Goal: Transaction & Acquisition: Purchase product/service

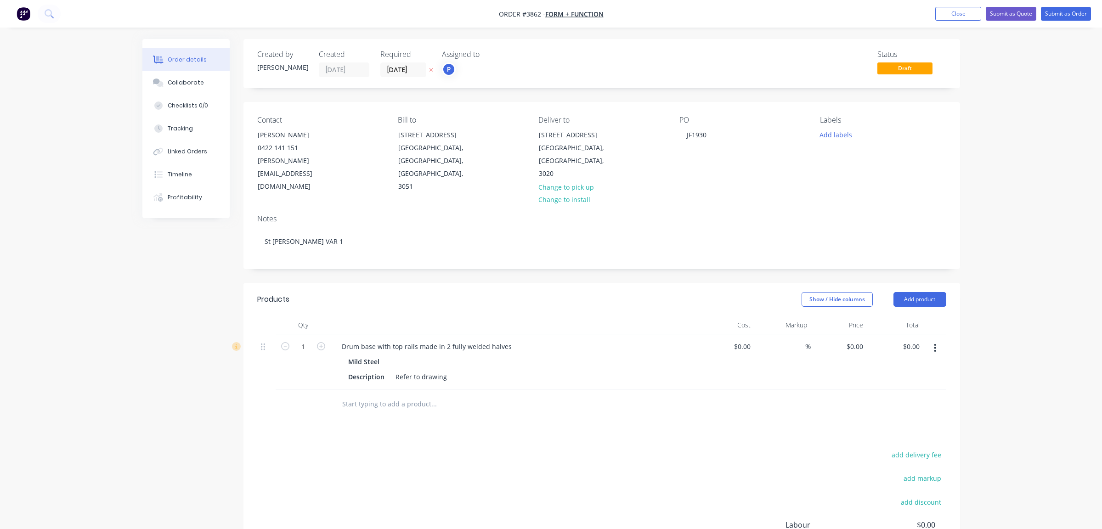
click at [828, 142] on div "Labels Add labels" at bounding box center [883, 155] width 126 height 78
click at [929, 292] on button "Add product" at bounding box center [920, 299] width 53 height 15
click at [917, 316] on div "Product catalogue" at bounding box center [902, 322] width 71 height 13
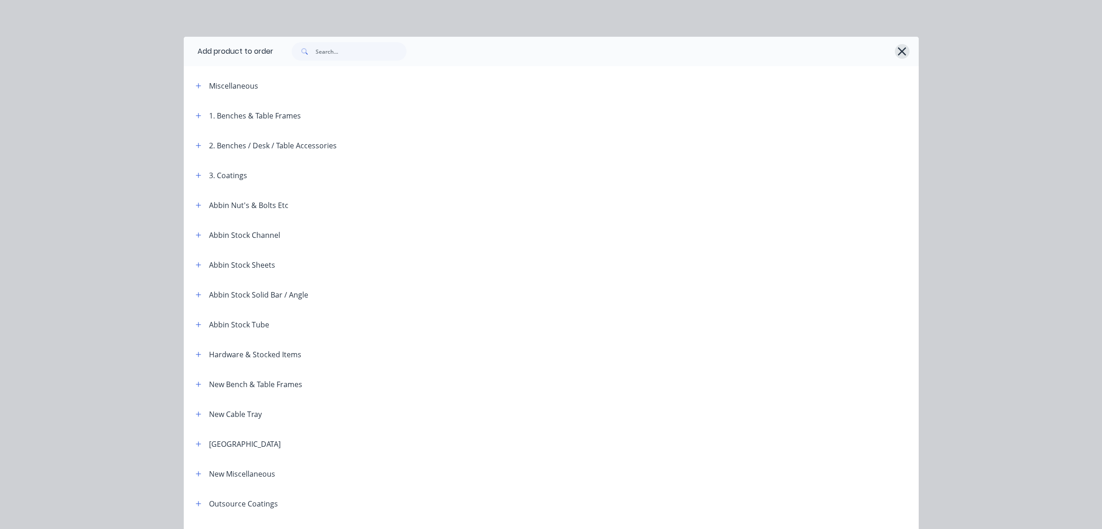
click at [897, 50] on icon "button" at bounding box center [902, 51] width 10 height 13
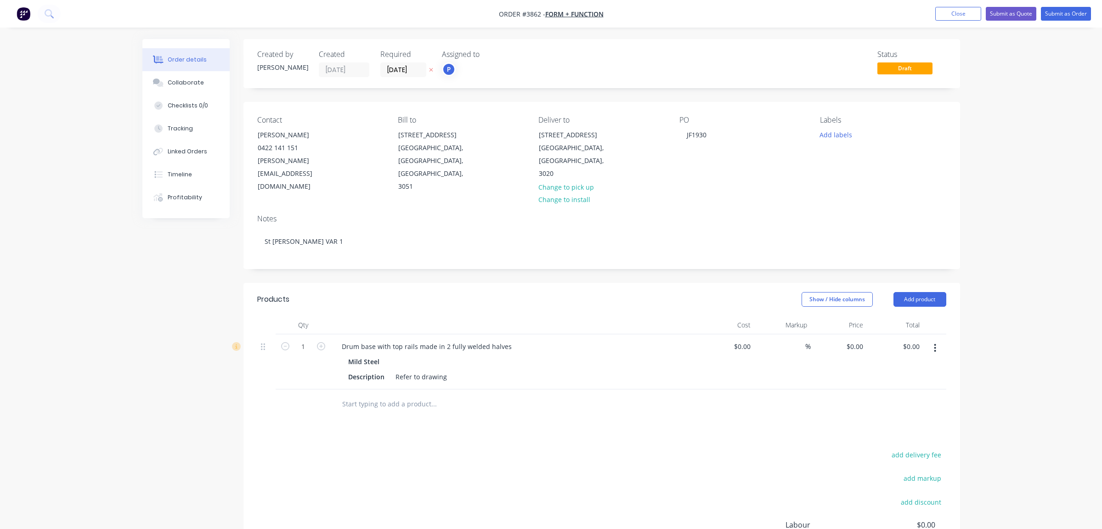
drag, startPoint x: 95, startPoint y: 131, endPoint x: 112, endPoint y: 129, distance: 17.2
click at [112, 129] on div "Order details Collaborate Checklists 0/0 Tracking Linked Orders Timeline Profit…" at bounding box center [551, 327] width 1102 height 654
click at [969, 17] on button "Close" at bounding box center [958, 14] width 46 height 14
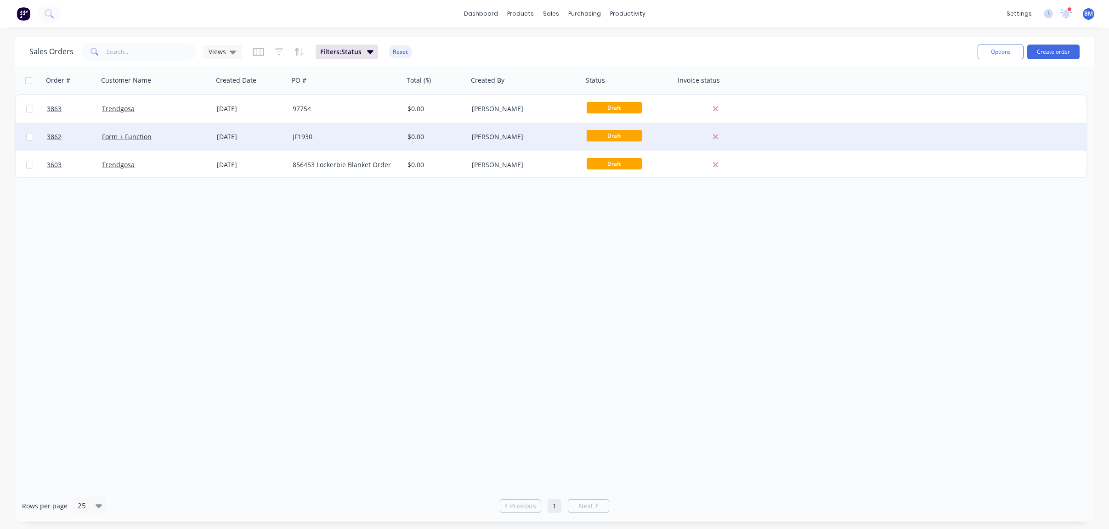
click at [122, 142] on div "Form + Function" at bounding box center [155, 137] width 115 height 28
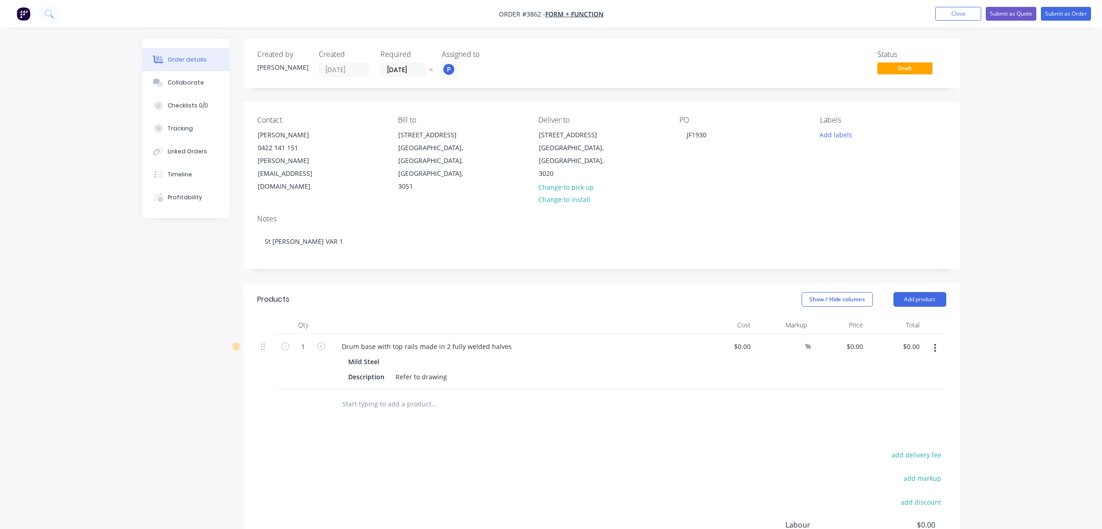
scroll to position [112, 0]
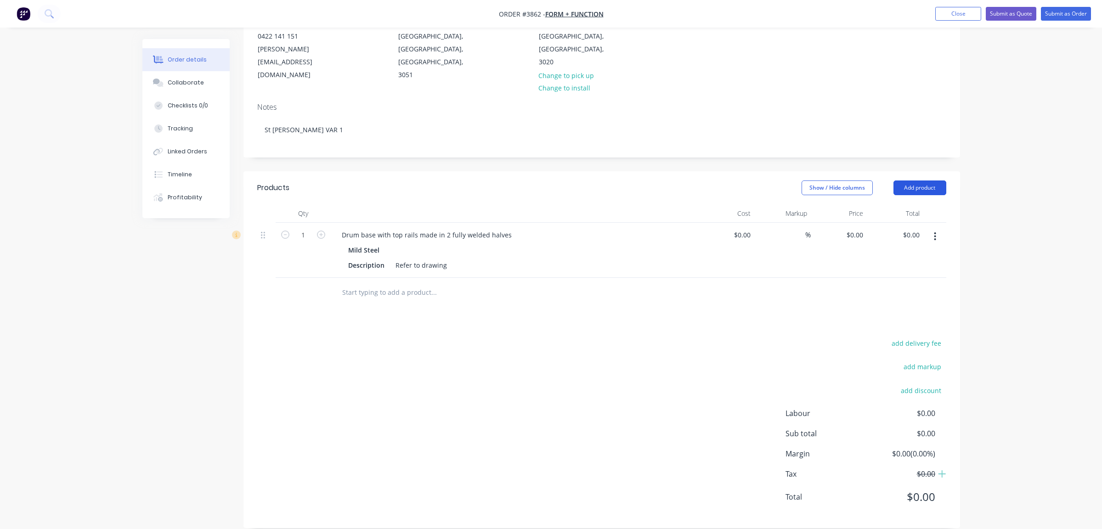
click at [934, 181] on button "Add product" at bounding box center [920, 188] width 53 height 15
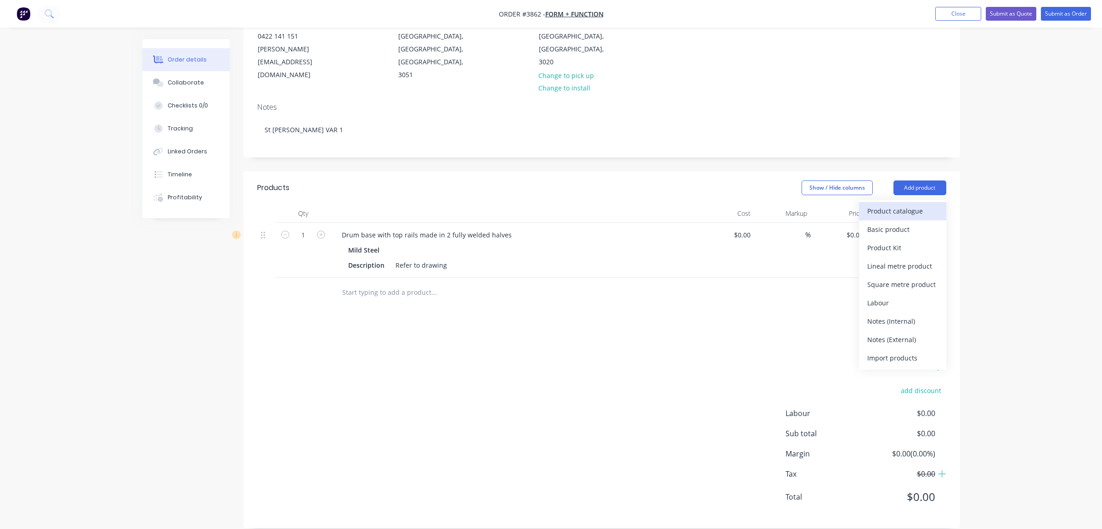
click at [934, 204] on div "Product catalogue" at bounding box center [902, 210] width 71 height 13
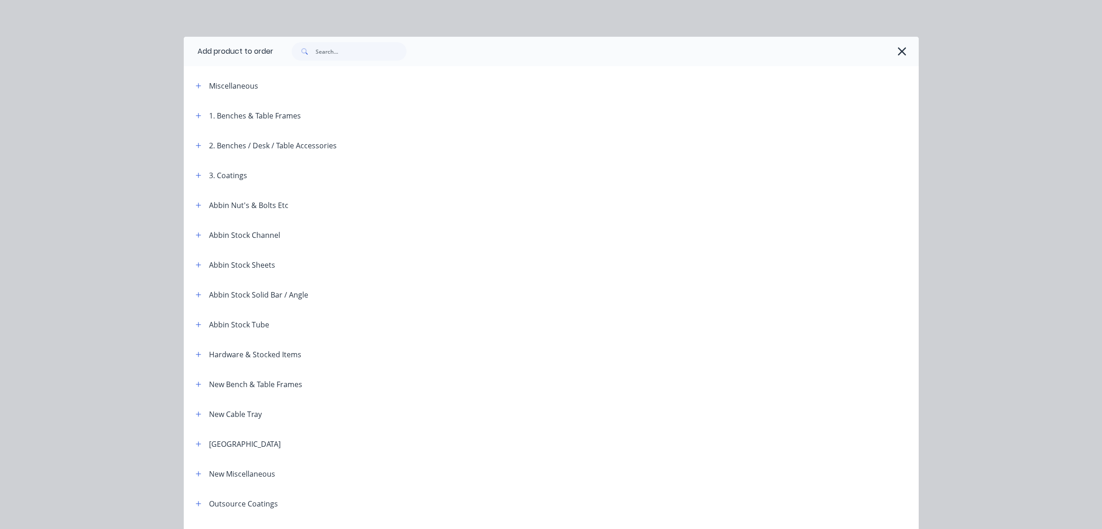
click at [188, 178] on div "3. Coatings" at bounding box center [217, 175] width 59 height 11
click at [196, 175] on icon "button" at bounding box center [198, 175] width 5 height 5
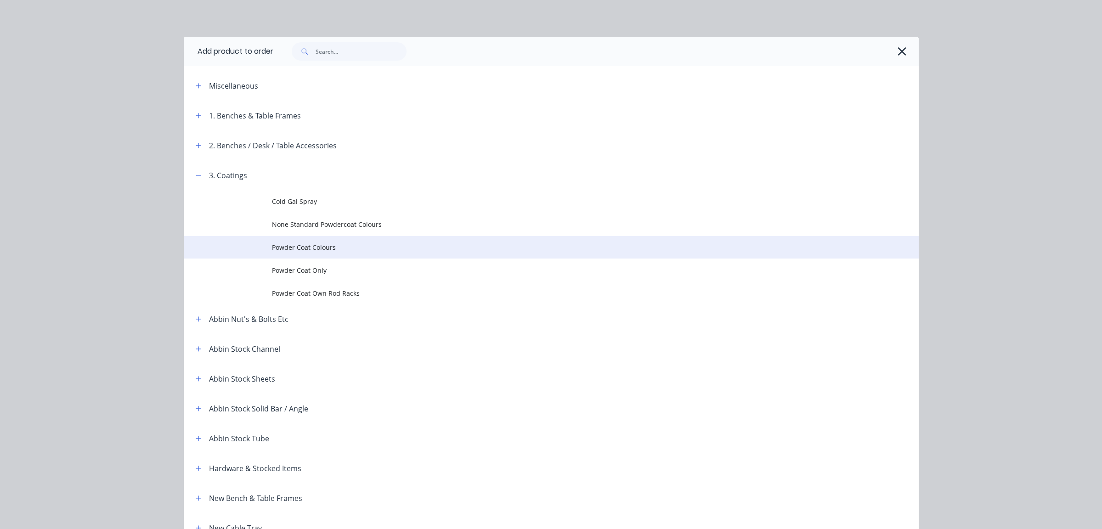
click at [359, 248] on span "Powder Coat Colours" at bounding box center [530, 248] width 517 height 10
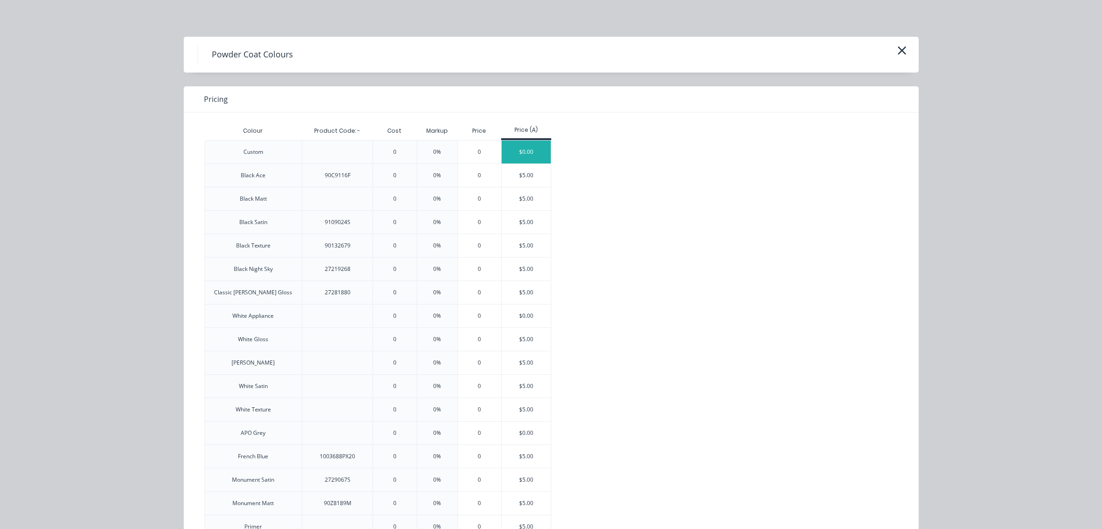
click at [516, 147] on div "$0.00" at bounding box center [526, 152] width 49 height 23
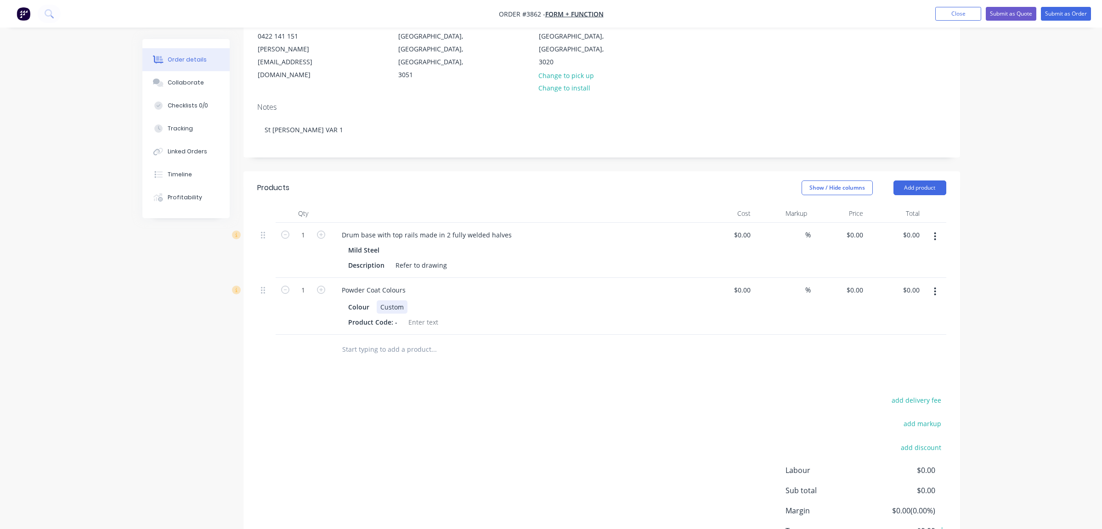
click at [388, 300] on div "Custom" at bounding box center [392, 306] width 31 height 13
click at [380, 300] on div "Custom" at bounding box center [392, 306] width 31 height 13
drag, startPoint x: 380, startPoint y: 293, endPoint x: 424, endPoint y: 289, distance: 44.3
click at [424, 300] on div "Colour Custom" at bounding box center [513, 306] width 336 height 13
click at [165, 71] on button "Collaborate" at bounding box center [185, 82] width 87 height 23
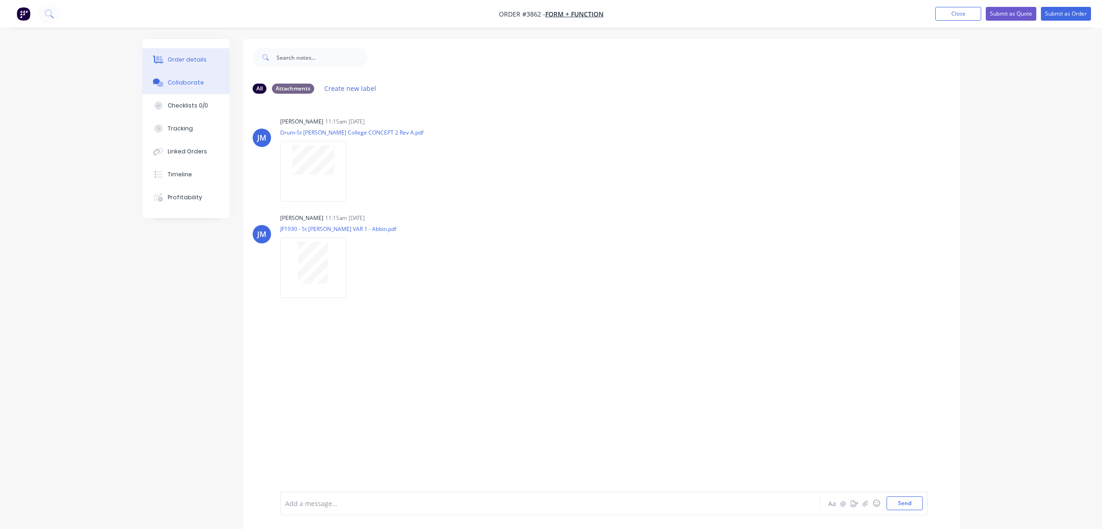
click at [198, 61] on div "Order details" at bounding box center [187, 60] width 39 height 8
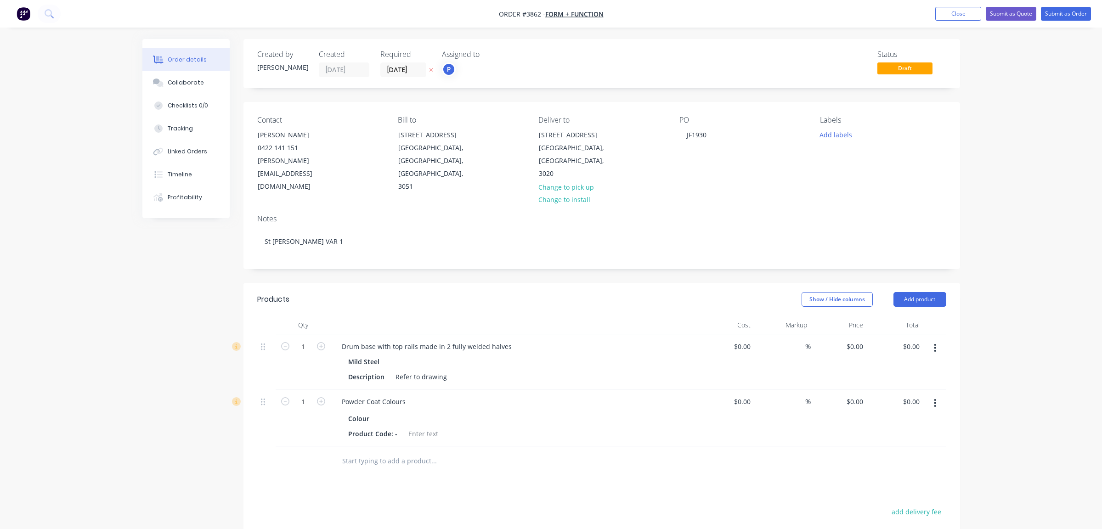
drag, startPoint x: 606, startPoint y: 299, endPoint x: 515, endPoint y: 58, distance: 257.0
click at [515, 58] on div "Assigned to" at bounding box center [488, 54] width 92 height 9
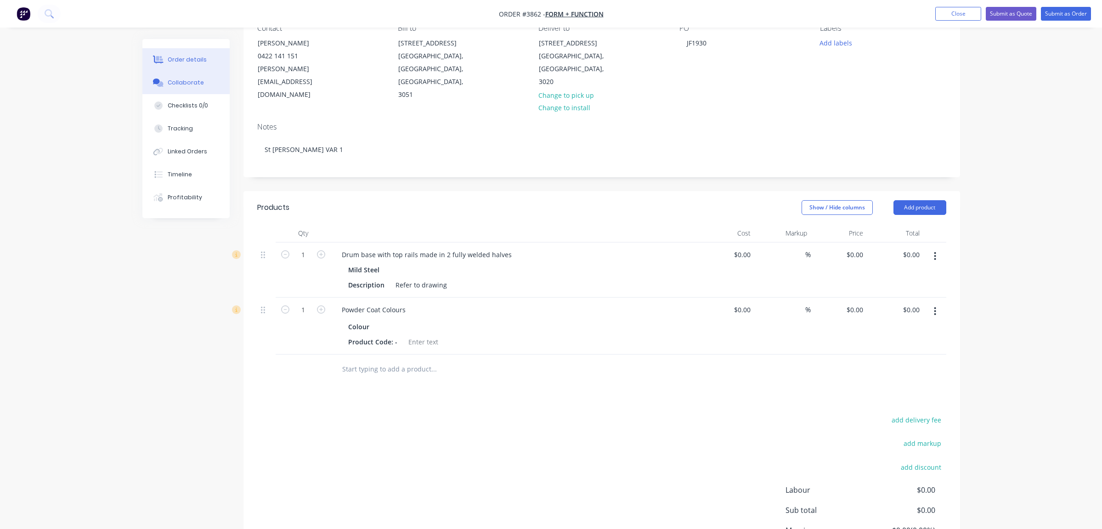
click at [197, 85] on div "Collaborate" at bounding box center [186, 83] width 36 height 8
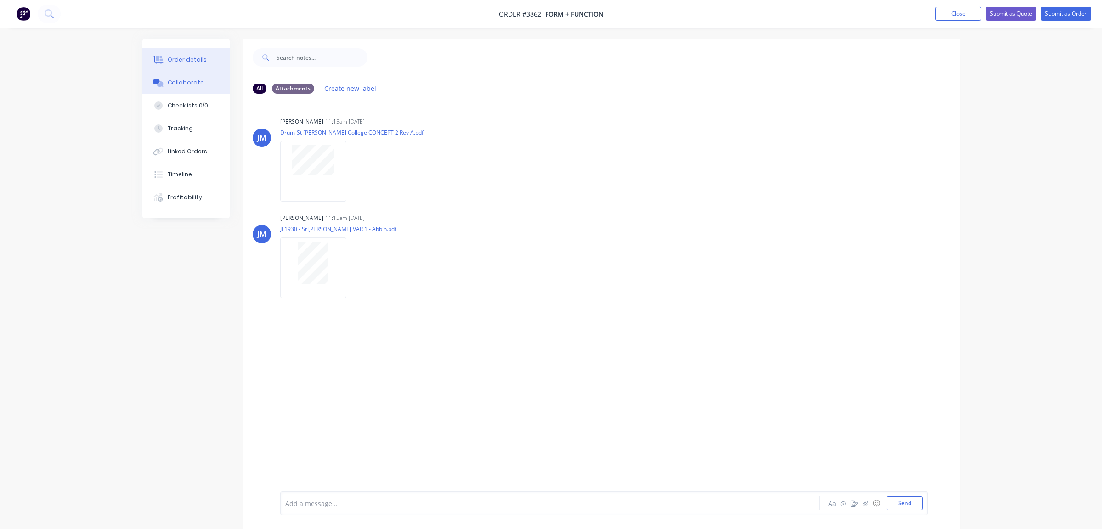
click at [199, 60] on div "Order details" at bounding box center [187, 60] width 39 height 8
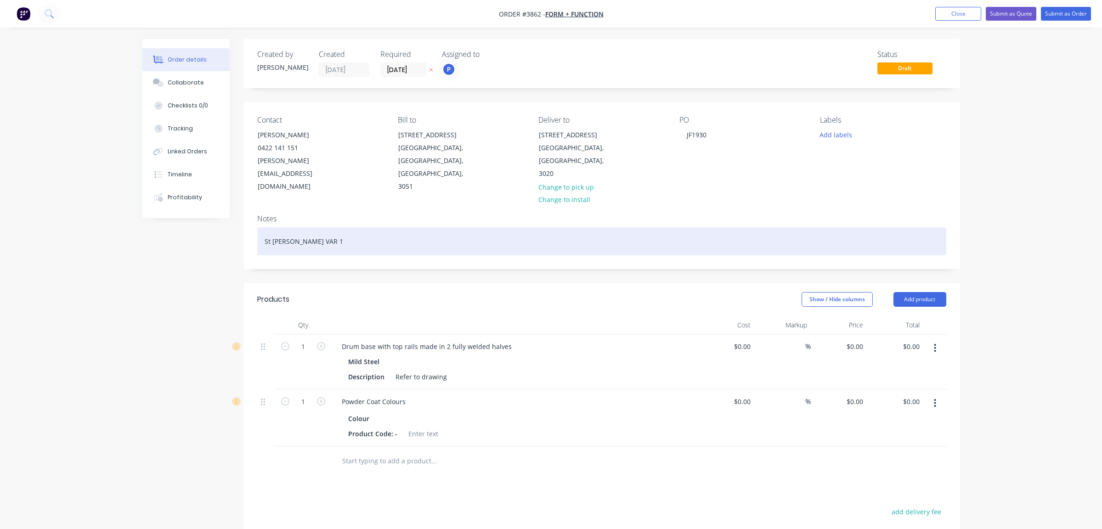
click at [716, 227] on div "St [PERSON_NAME] VAR 1" at bounding box center [601, 241] width 689 height 28
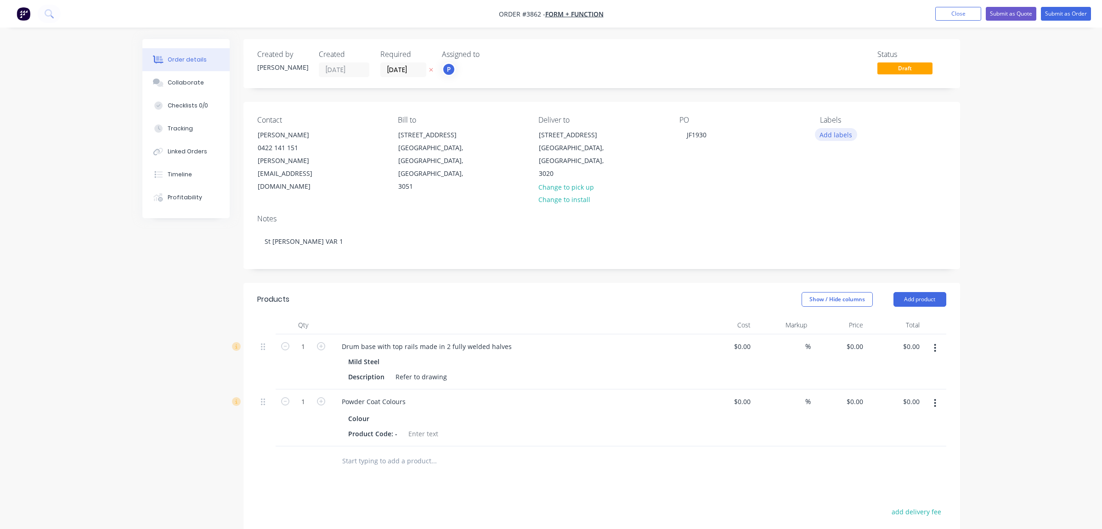
click at [824, 138] on button "Add labels" at bounding box center [836, 134] width 42 height 12
click at [865, 272] on div "A3-Laser" at bounding box center [860, 272] width 31 height 10
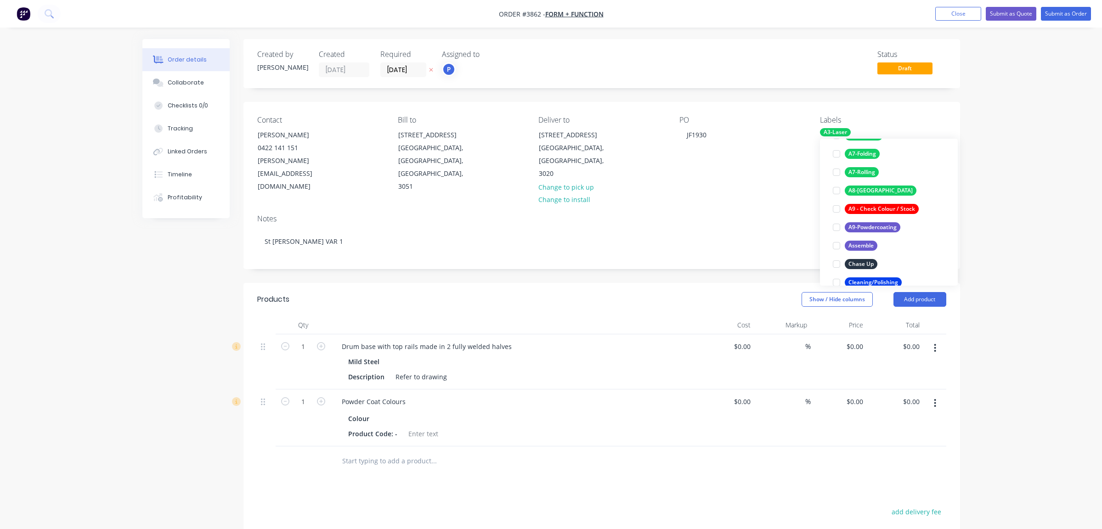
scroll to position [230, 0]
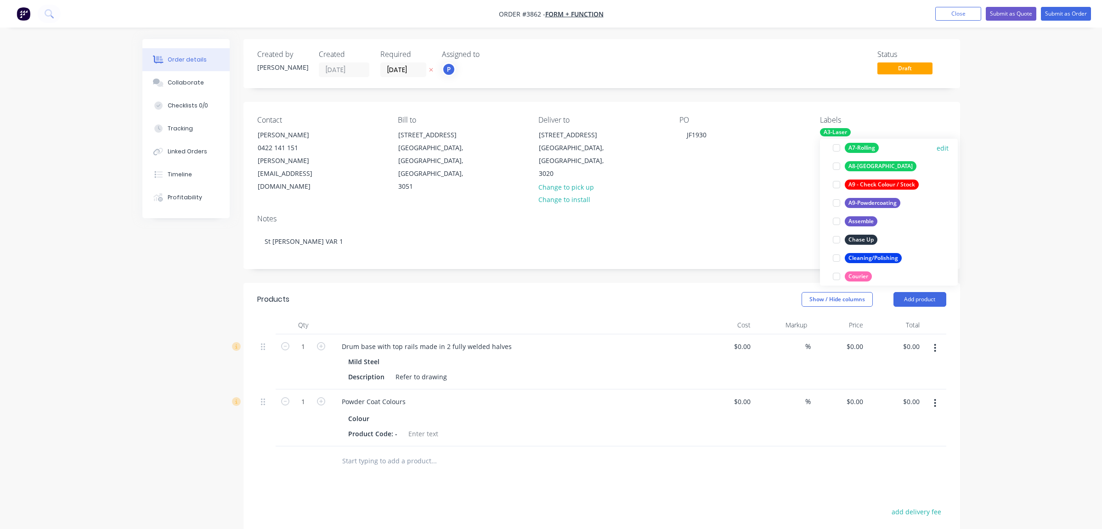
click at [870, 152] on div "A7-Rolling" at bounding box center [862, 148] width 34 height 10
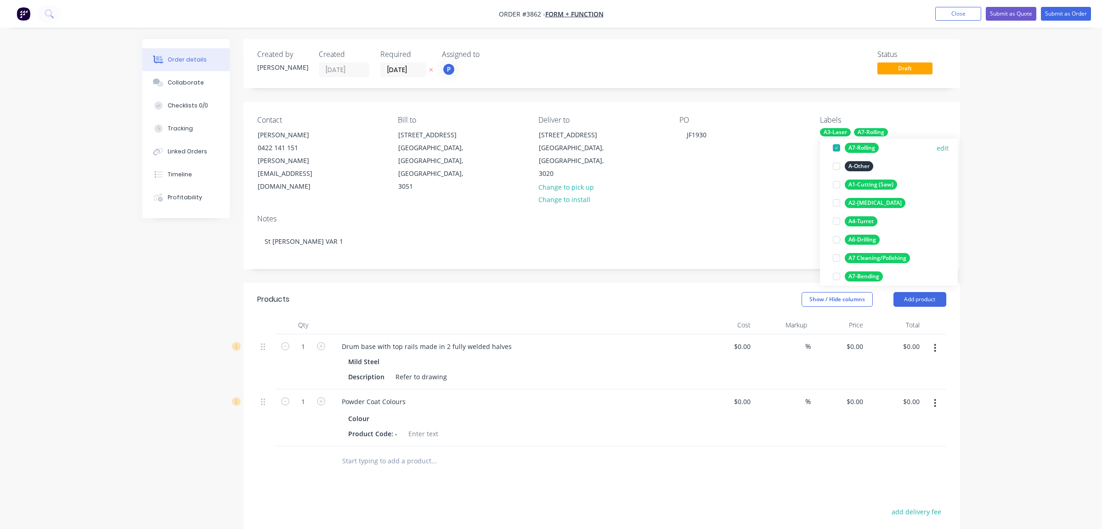
scroll to position [266, 0]
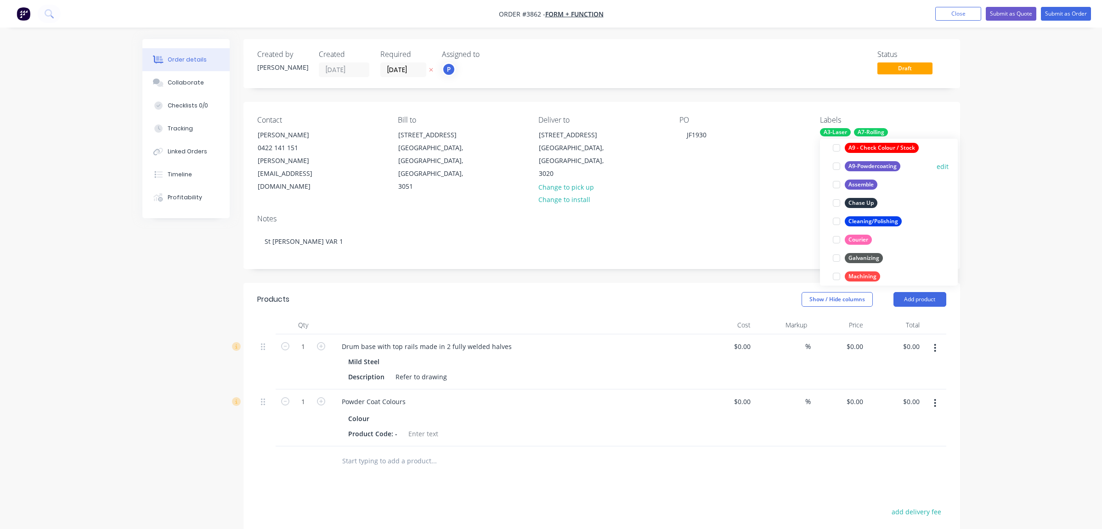
click at [880, 168] on div "A9-Powdercoating" at bounding box center [873, 166] width 56 height 10
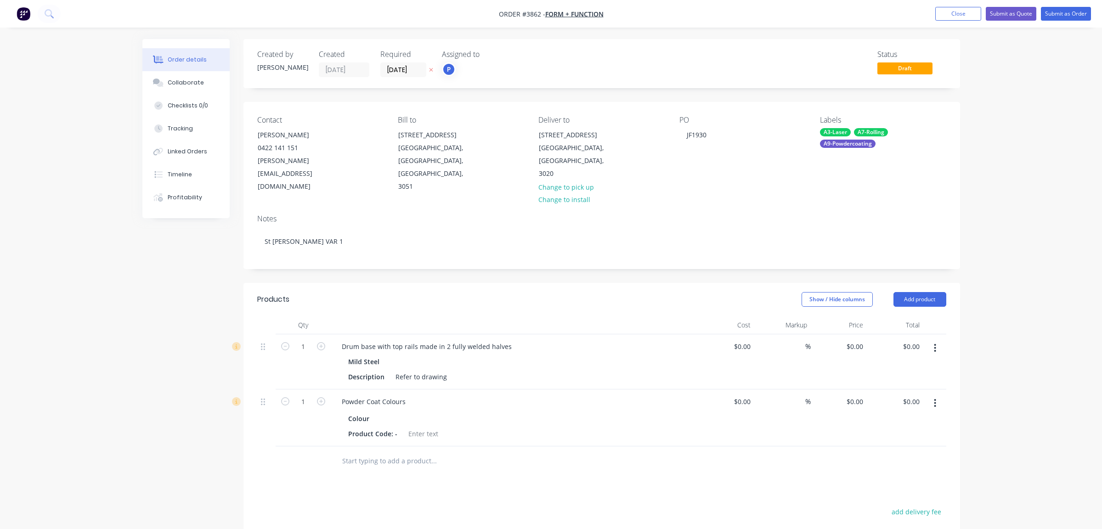
click at [376, 488] on div "Products Show / Hide columns Add product Qty Cost Markup Price Total 1 Drum bas…" at bounding box center [602, 490] width 717 height 414
click at [381, 412] on div at bounding box center [384, 418] width 14 height 13
paste div
click at [598, 466] on div "Products Show / Hide columns Add product Qty Cost Markup Price Total 1 Drum bas…" at bounding box center [602, 490] width 717 height 414
click at [1052, 8] on button "Submit as Order" at bounding box center [1066, 14] width 50 height 14
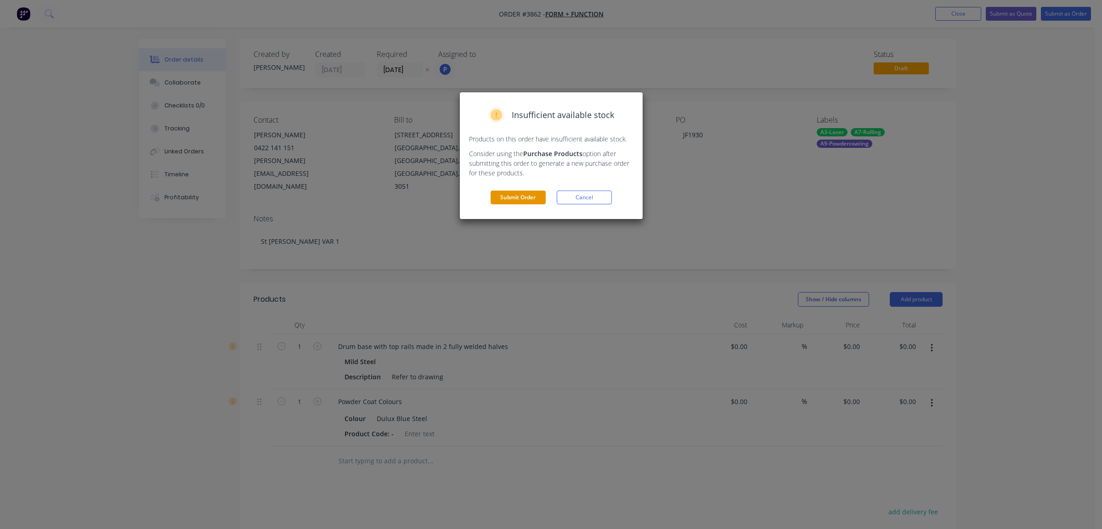
click at [507, 191] on button "Submit Order" at bounding box center [518, 198] width 55 height 14
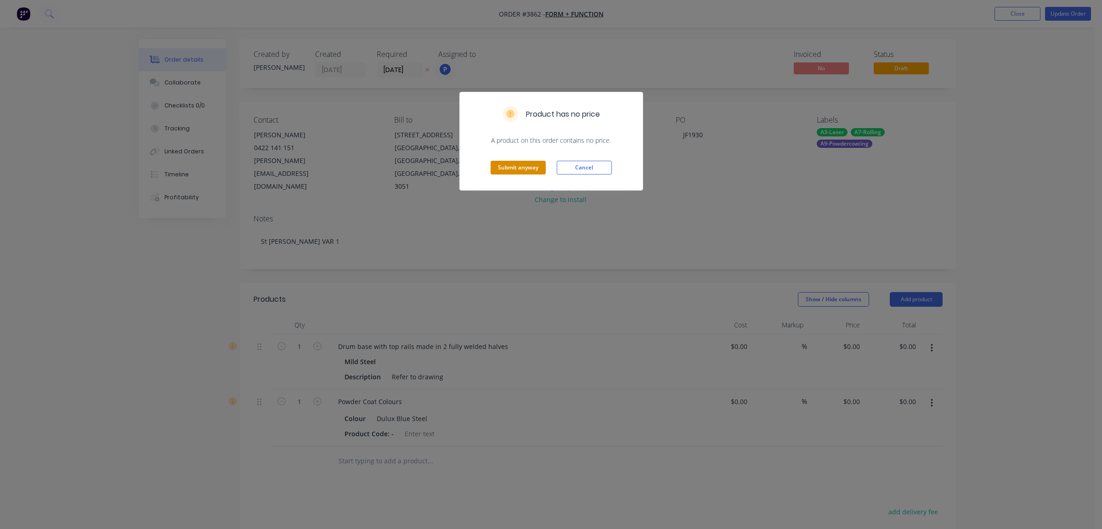
click at [526, 161] on button "Submit anyway" at bounding box center [518, 168] width 55 height 14
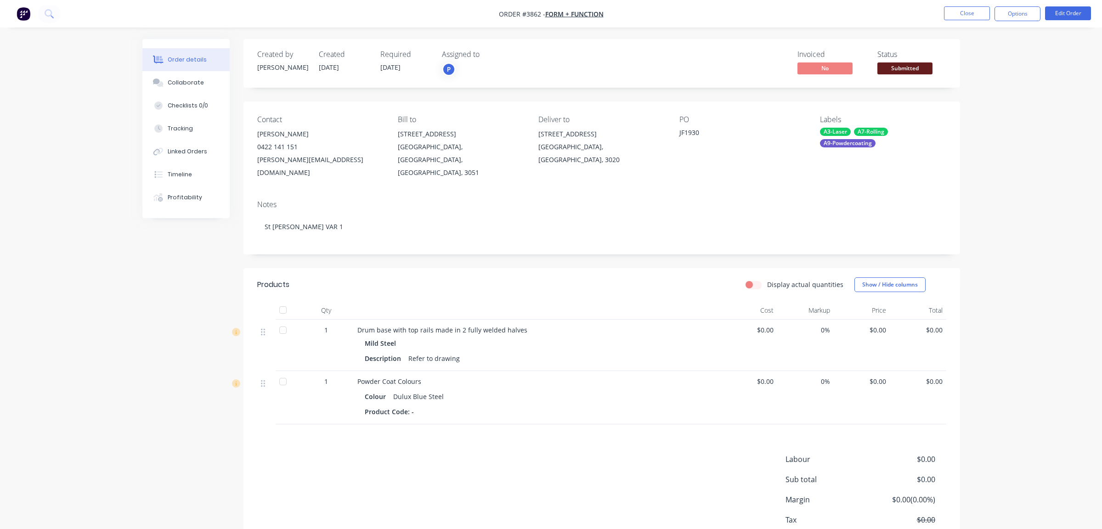
click at [913, 59] on div "Submitted" at bounding box center [905, 53] width 34 height 12
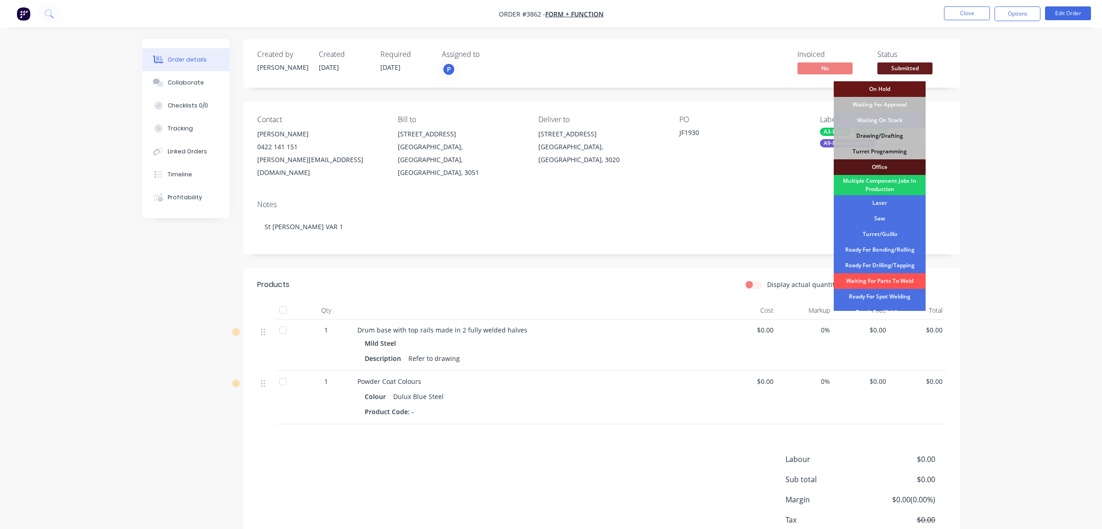
click at [915, 65] on span "Submitted" at bounding box center [905, 67] width 55 height 11
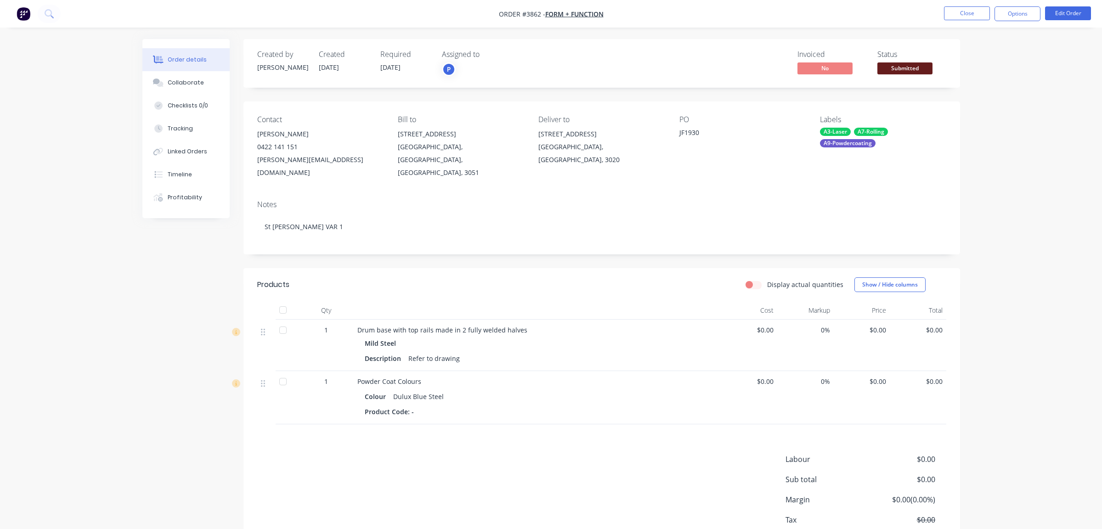
click at [913, 68] on span "Submitted" at bounding box center [905, 67] width 55 height 11
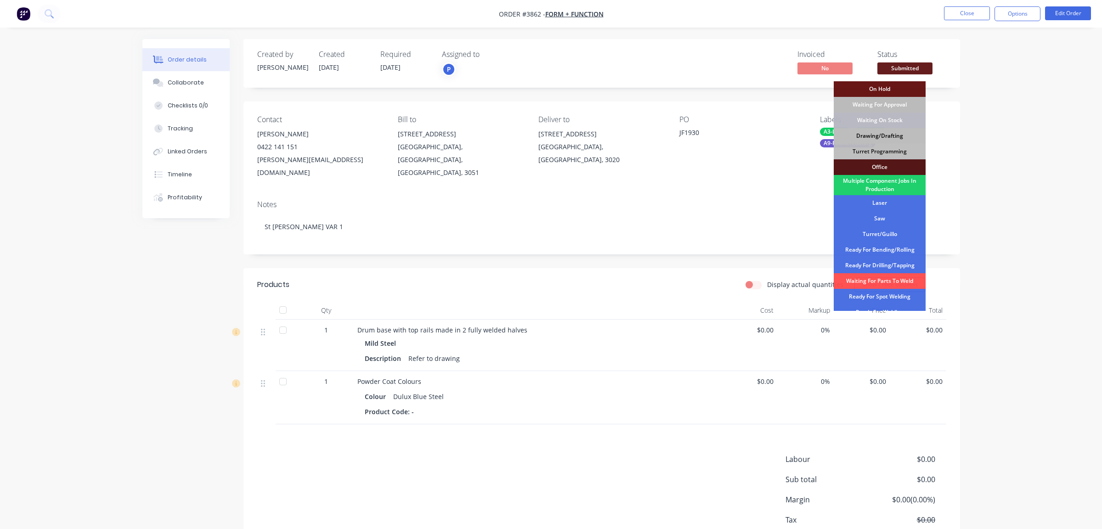
click at [902, 140] on div "Drawing/Drafting" at bounding box center [880, 136] width 92 height 16
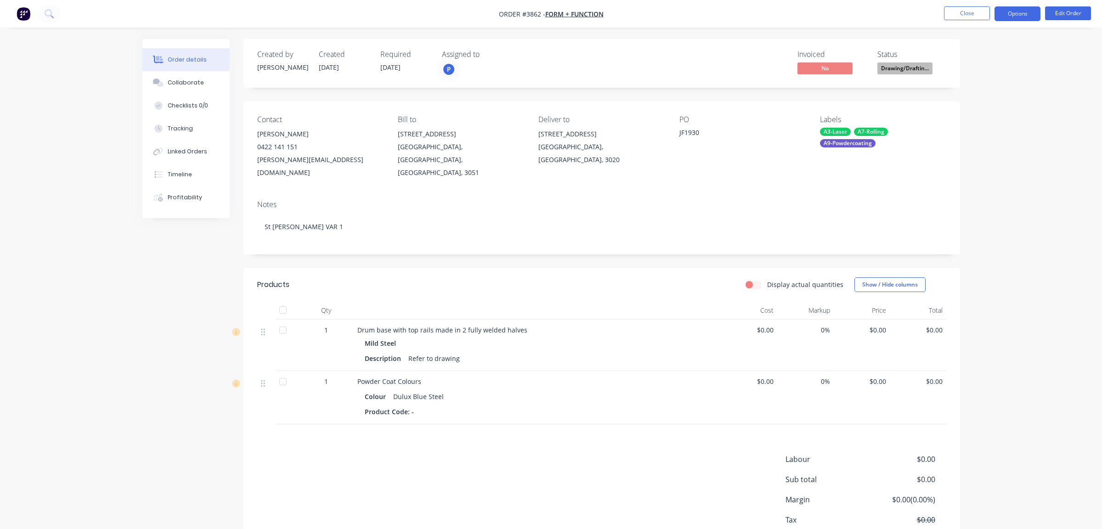
click at [1015, 17] on button "Options" at bounding box center [1018, 13] width 46 height 15
click at [989, 114] on div "Work Order" at bounding box center [990, 110] width 85 height 13
click at [988, 96] on div "Without pricing" at bounding box center [990, 92] width 85 height 13
click at [215, 93] on button "Collaborate" at bounding box center [185, 82] width 87 height 23
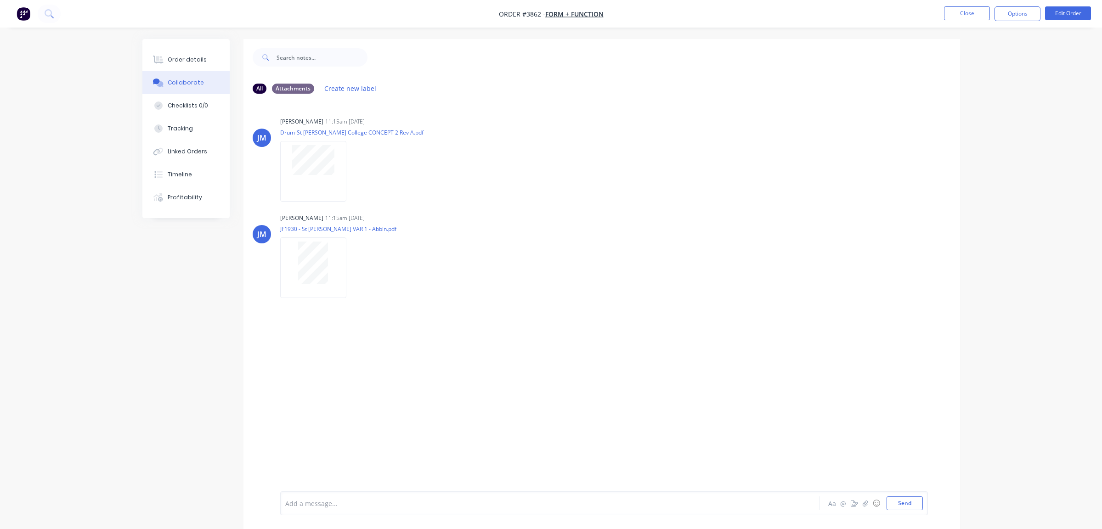
click at [101, 175] on div "Order details Collaborate Checklists 0/0 Tracking Linked Orders Timeline Profit…" at bounding box center [551, 271] width 1102 height 543
click at [947, 9] on button "Close" at bounding box center [967, 13] width 46 height 14
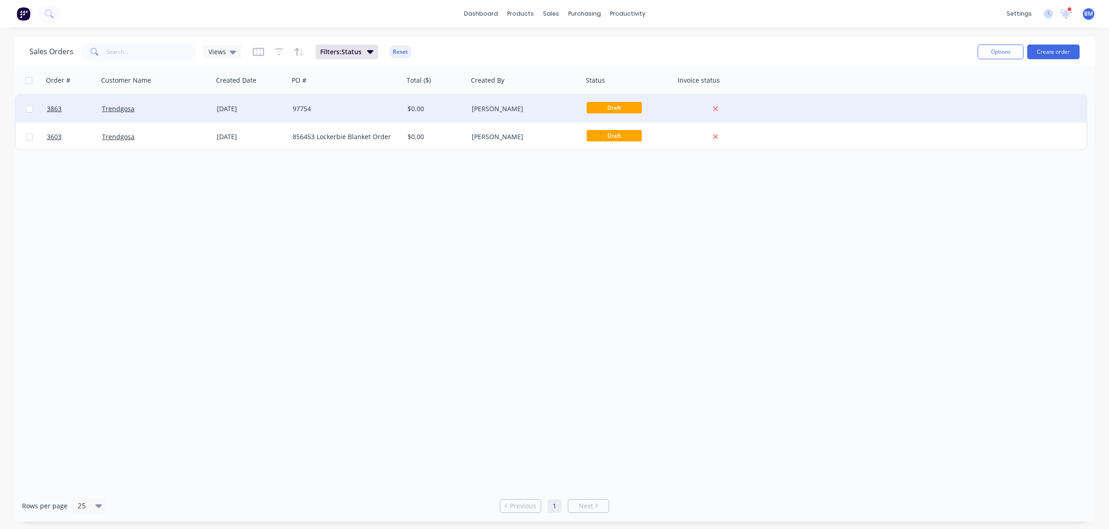
click at [278, 107] on div "[DATE]" at bounding box center [251, 108] width 68 height 9
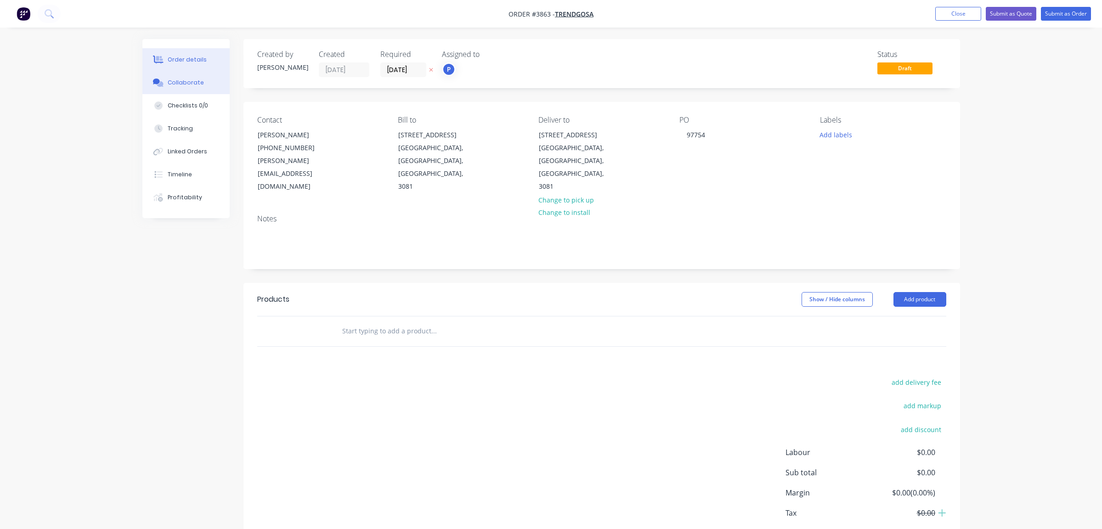
click at [171, 74] on button "Collaborate" at bounding box center [185, 82] width 87 height 23
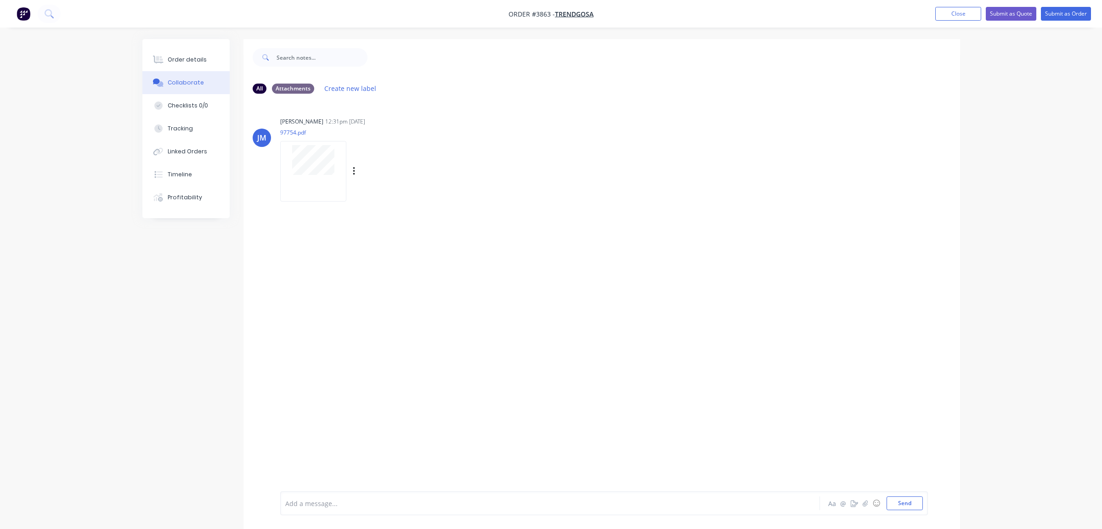
click at [289, 171] on div at bounding box center [313, 160] width 58 height 30
click at [212, 65] on button "Order details" at bounding box center [185, 59] width 87 height 23
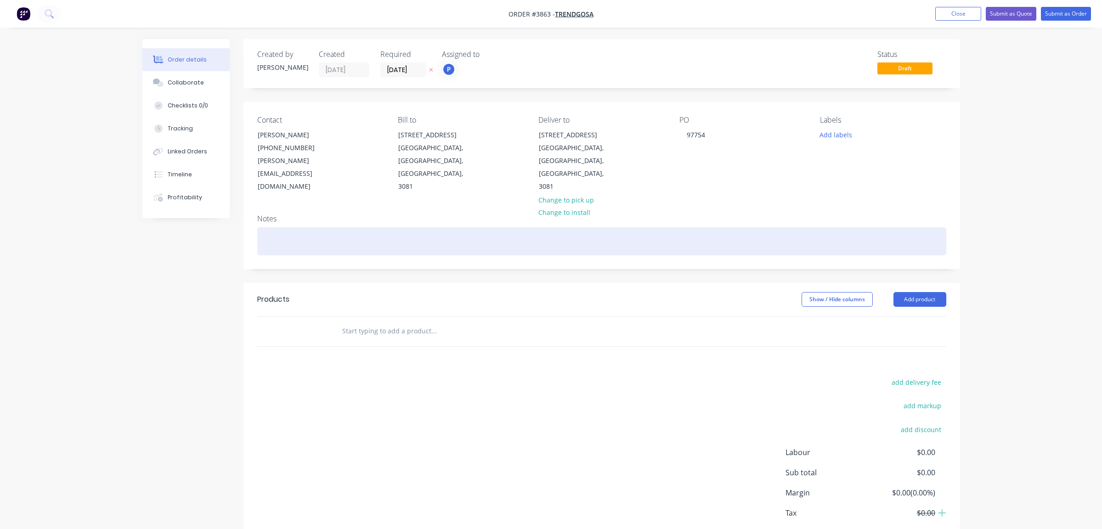
click at [367, 227] on div at bounding box center [601, 241] width 689 height 28
paste div
click at [289, 227] on div "WerribeeEmergency" at bounding box center [601, 241] width 689 height 28
click at [293, 227] on div "WerribeeEmergency" at bounding box center [601, 241] width 689 height 28
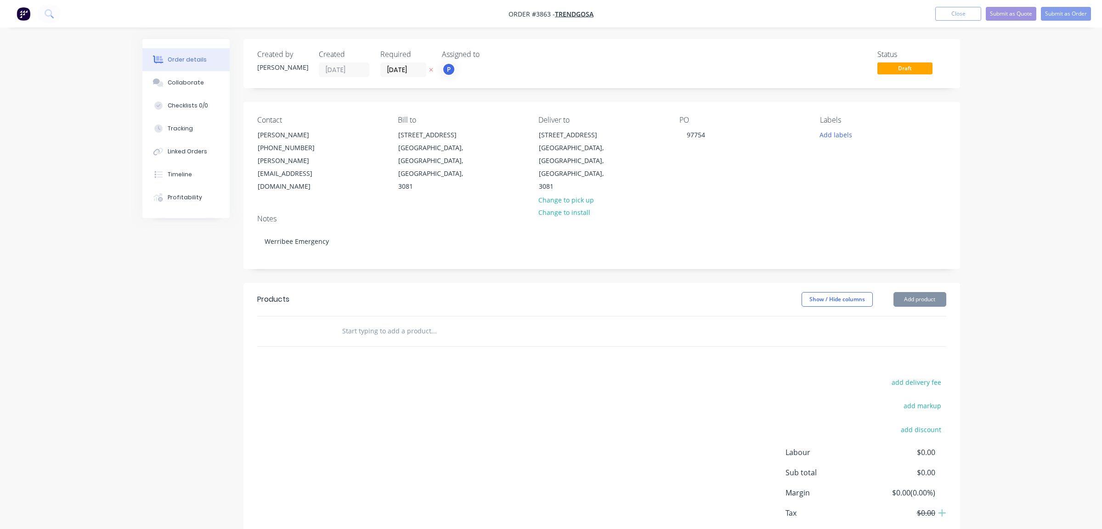
click at [641, 130] on div "Deliver to [STREET_ADDRESS] Change to pick up Change to install" at bounding box center [602, 155] width 126 height 78
click at [428, 74] on button at bounding box center [431, 70] width 10 height 11
click at [421, 70] on input at bounding box center [406, 70] width 50 height 14
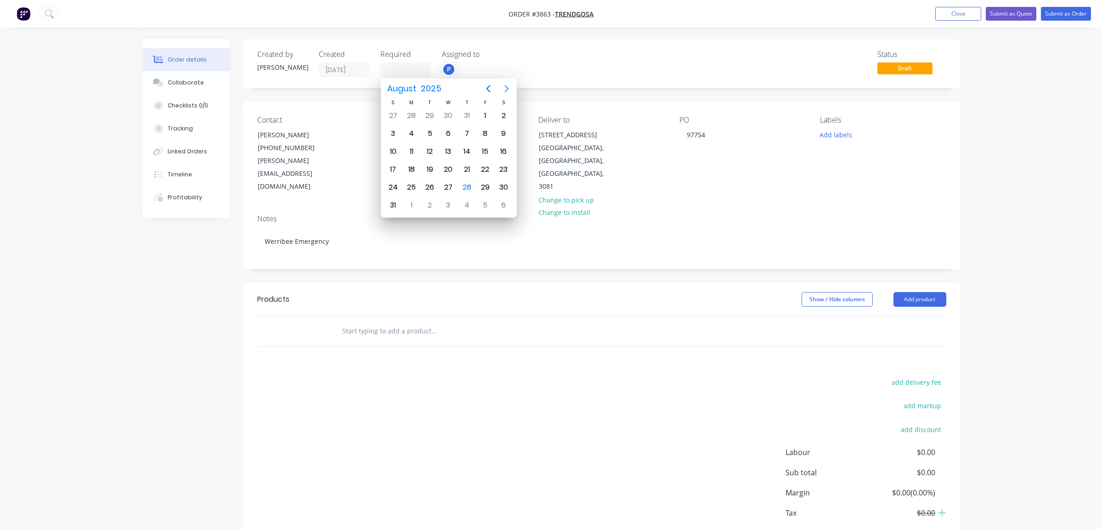
click at [514, 90] on button "Next page" at bounding box center [507, 88] width 18 height 18
click at [414, 133] on div "8" at bounding box center [412, 134] width 14 height 14
type input "[DATE]"
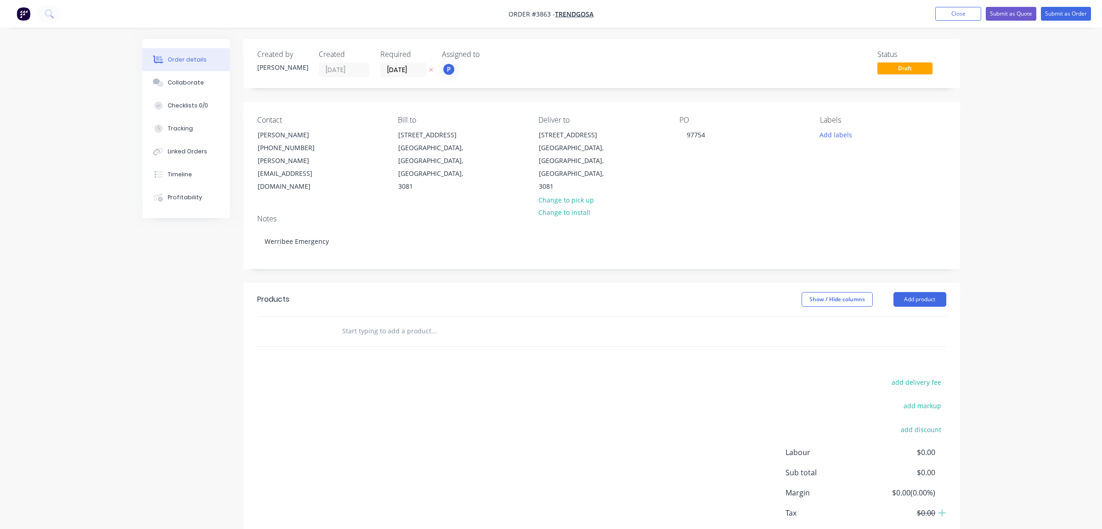
click at [191, 356] on div "Created by [PERSON_NAME] Created [DATE] Required [DATE] Assigned to P Status Dr…" at bounding box center [551, 310] width 818 height 542
click at [928, 283] on header "Products Show / Hide columns Add product" at bounding box center [602, 299] width 717 height 33
drag, startPoint x: 924, startPoint y: 257, endPoint x: 920, endPoint y: 286, distance: 29.2
click at [924, 283] on header "Products Show / Hide columns Add product" at bounding box center [602, 299] width 717 height 33
click at [920, 286] on header "Products Show / Hide columns Add product" at bounding box center [602, 299] width 717 height 33
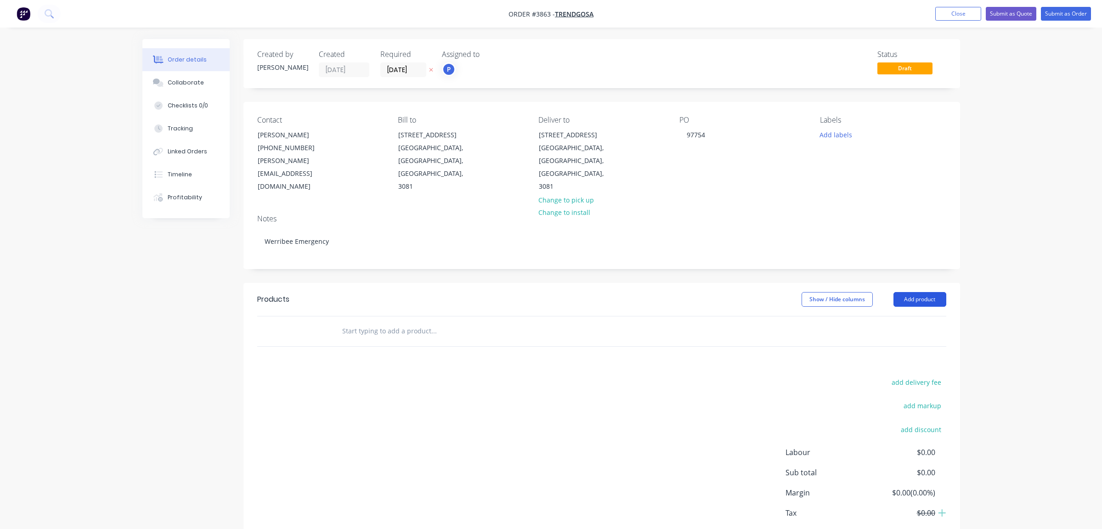
click at [919, 292] on button "Add product" at bounding box center [920, 299] width 53 height 15
click at [921, 316] on div "Product catalogue" at bounding box center [902, 322] width 71 height 13
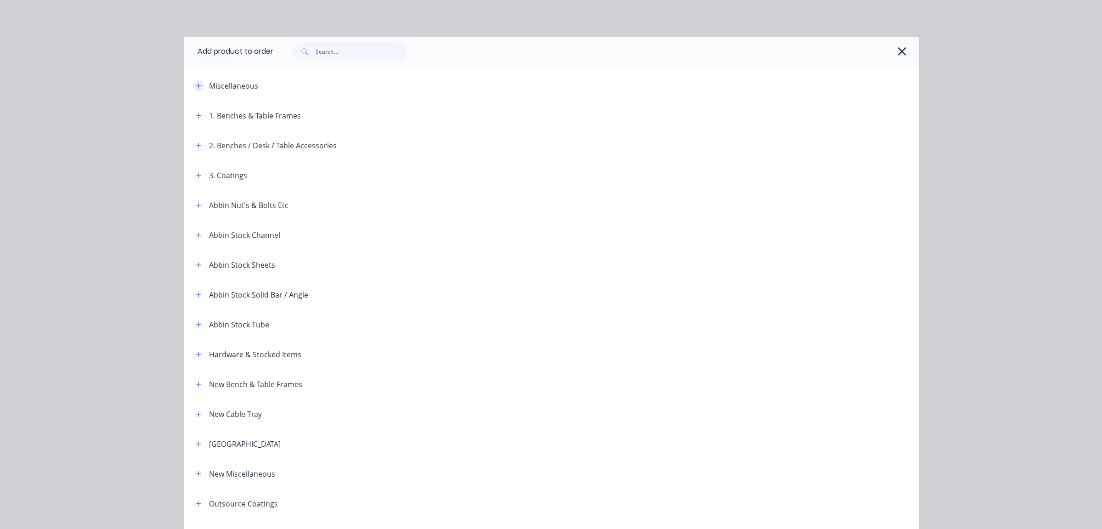
click at [199, 83] on button "button" at bounding box center [198, 85] width 11 height 11
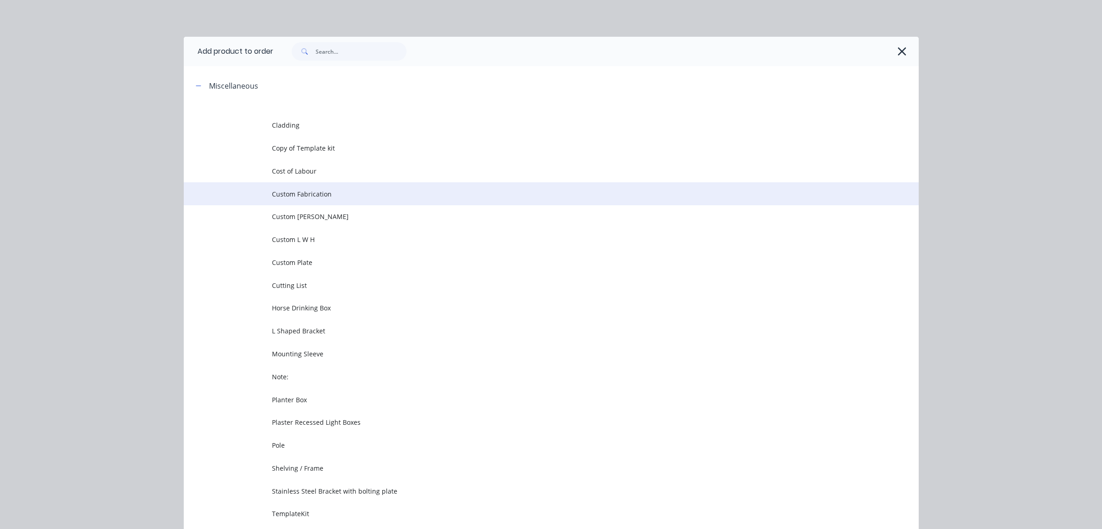
click at [362, 198] on span "Custom Fabrication" at bounding box center [530, 194] width 517 height 10
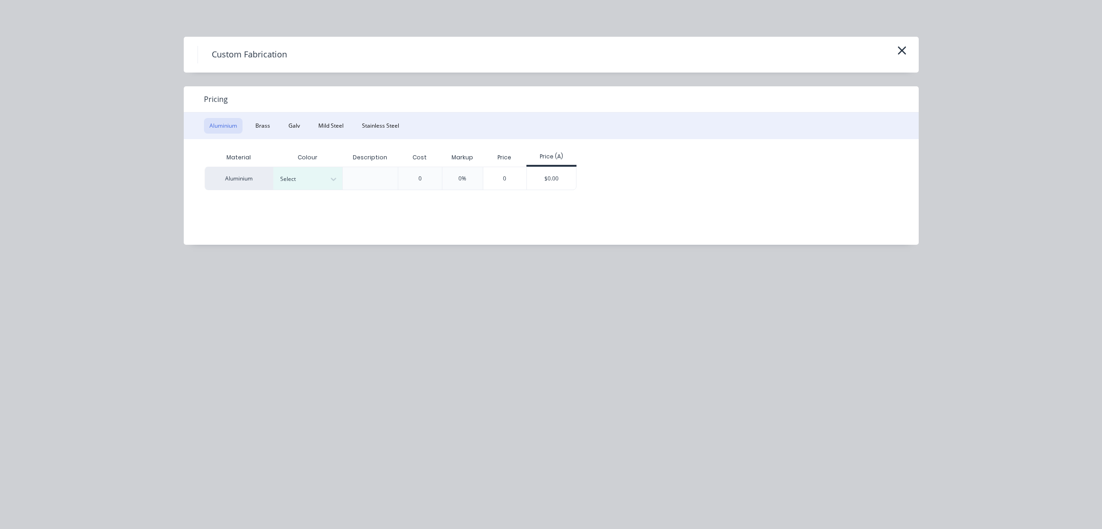
click at [270, 187] on div "Aluminium" at bounding box center [238, 178] width 69 height 23
click at [312, 180] on div at bounding box center [300, 179] width 41 height 10
click at [316, 256] on div "Standard" at bounding box center [330, 254] width 115 height 17
click at [567, 167] on div "$0.00" at bounding box center [551, 178] width 49 height 23
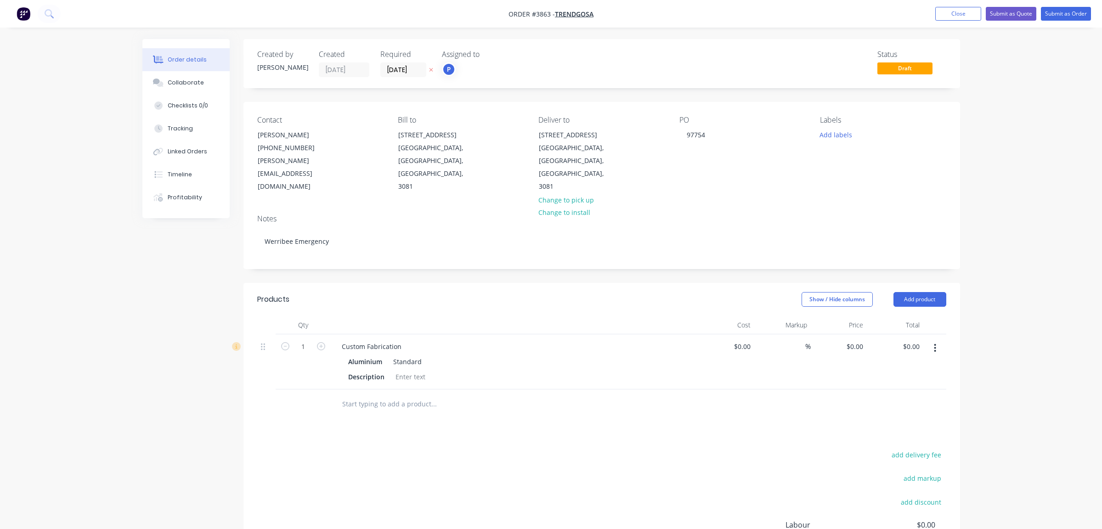
click at [342, 335] on div "Custom Fabrication Aluminium Standard Description" at bounding box center [515, 362] width 368 height 55
click at [343, 340] on div "Custom Fabrication" at bounding box center [372, 346] width 74 height 13
drag, startPoint x: 339, startPoint y: 323, endPoint x: 478, endPoint y: 307, distance: 140.1
click at [478, 316] on div "Qty Cost Markup Price Total 1 Custom Fabrication Aluminium Standard Description…" at bounding box center [601, 353] width 689 height 74
paste div
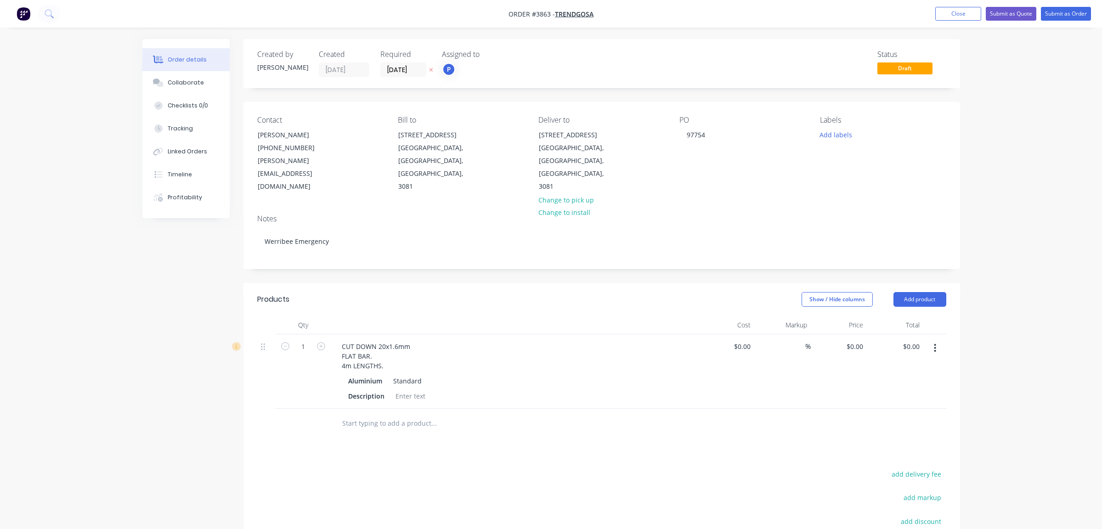
click at [341, 340] on div "CUT DOWN 20x1.6mm FLAT BAR. 4m LENGTHS." at bounding box center [376, 356] width 83 height 33
click at [339, 340] on div "CUT DOWN 20x1.6mm FLAT BAR 4m LENGTHS." at bounding box center [378, 351] width 87 height 23
click at [530, 413] on div "Products Show / Hide columns Add product Qty Cost Markup Price Total 1 CUT DOWN…" at bounding box center [602, 461] width 717 height 357
click at [323, 342] on icon "button" at bounding box center [321, 346] width 8 height 8
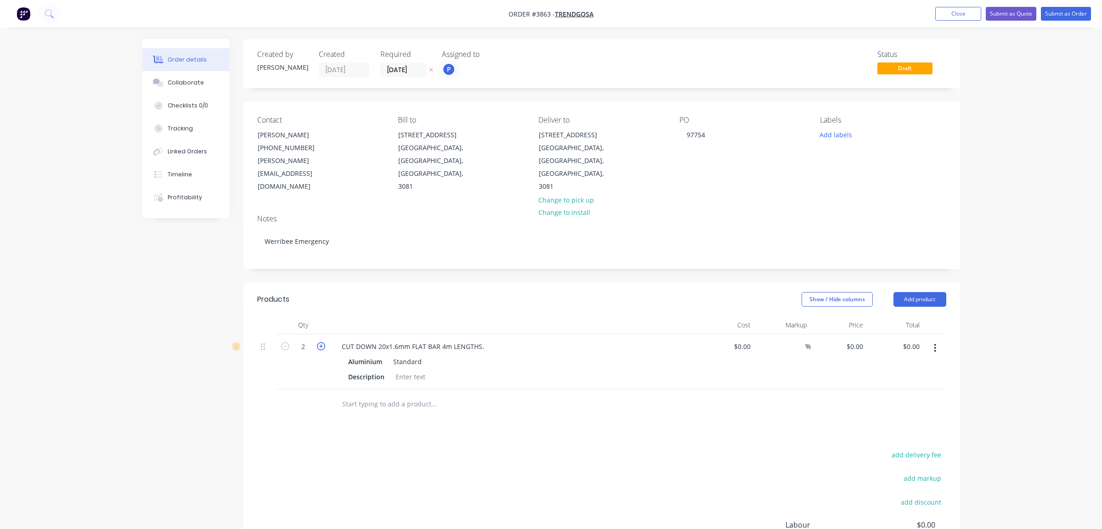
click at [323, 342] on icon "button" at bounding box center [321, 346] width 8 height 8
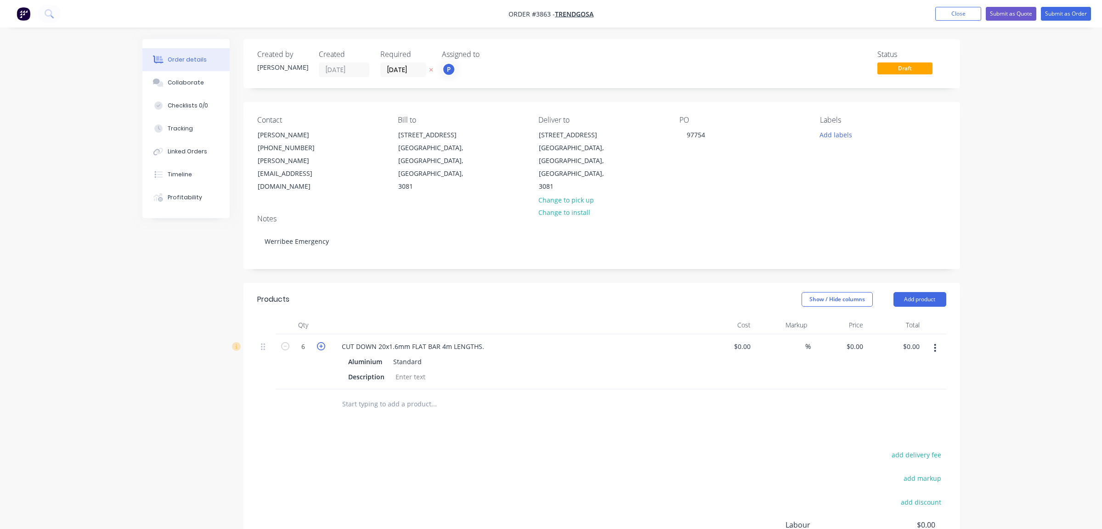
type input "7"
click at [285, 410] on div "Products Show / Hide columns Add product Qty Cost Markup Price Total 7 CUT DOWN…" at bounding box center [602, 461] width 717 height 357
click at [412, 370] on div at bounding box center [410, 376] width 37 height 13
click at [530, 449] on div "add delivery fee add markup add discount Labour $0.00 Sub total $0.00 Margin $0…" at bounding box center [601, 537] width 689 height 177
drag, startPoint x: 394, startPoint y: 350, endPoint x: 570, endPoint y: 357, distance: 176.6
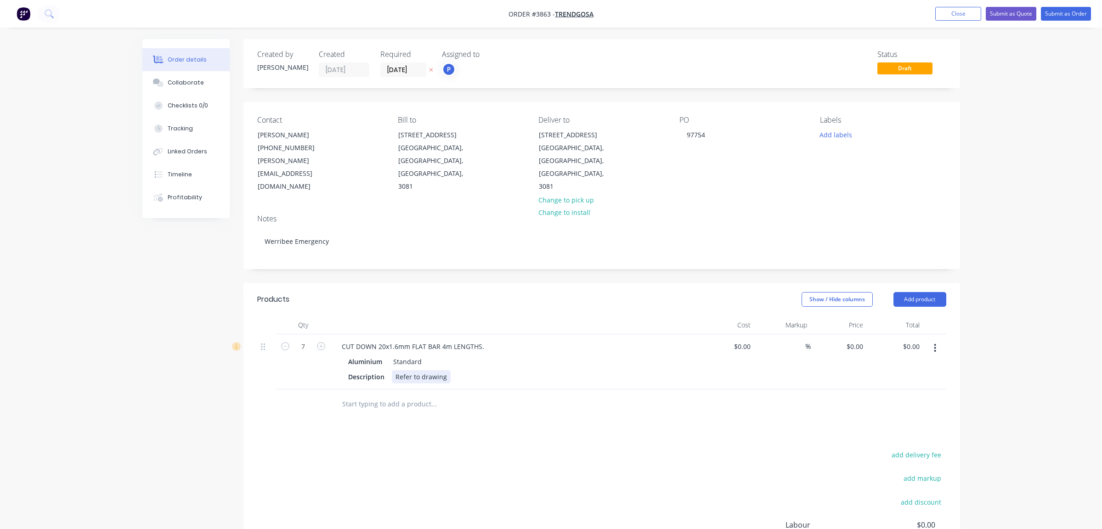
click at [570, 370] on div "Description Refer to drawing" at bounding box center [513, 376] width 336 height 13
click at [494, 425] on div "Products Show / Hide columns Add product Qty Cost Markup Price Total 7 CUT DOWN…" at bounding box center [602, 471] width 717 height 376
click at [471, 370] on div "ALUMINIUM SUPPLIED BYTRENDGOSA." at bounding box center [454, 376] width 125 height 13
click at [503, 395] on input "text" at bounding box center [434, 404] width 184 height 18
click at [943, 340] on button "button" at bounding box center [935, 348] width 22 height 17
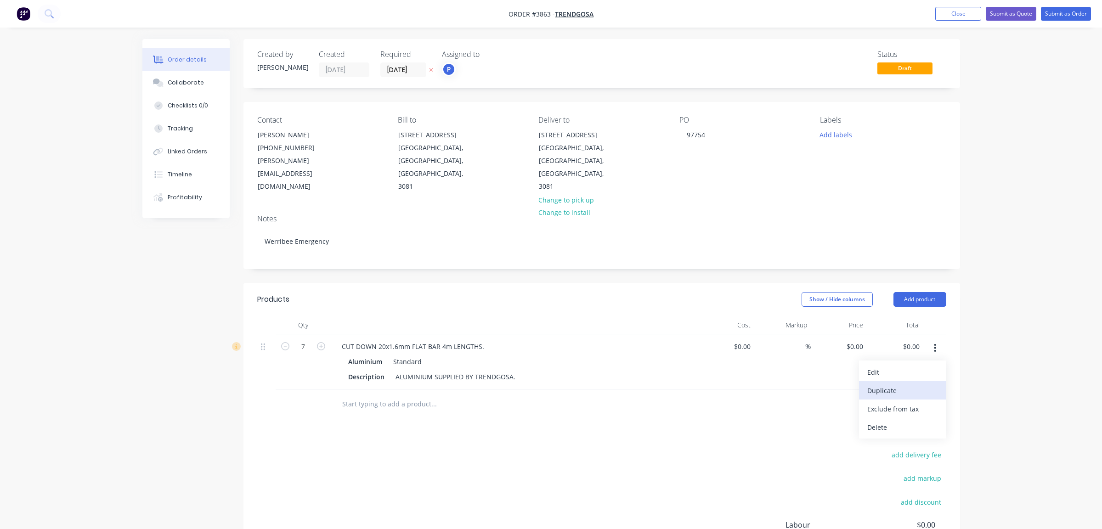
click at [924, 384] on div "Duplicate" at bounding box center [902, 390] width 71 height 13
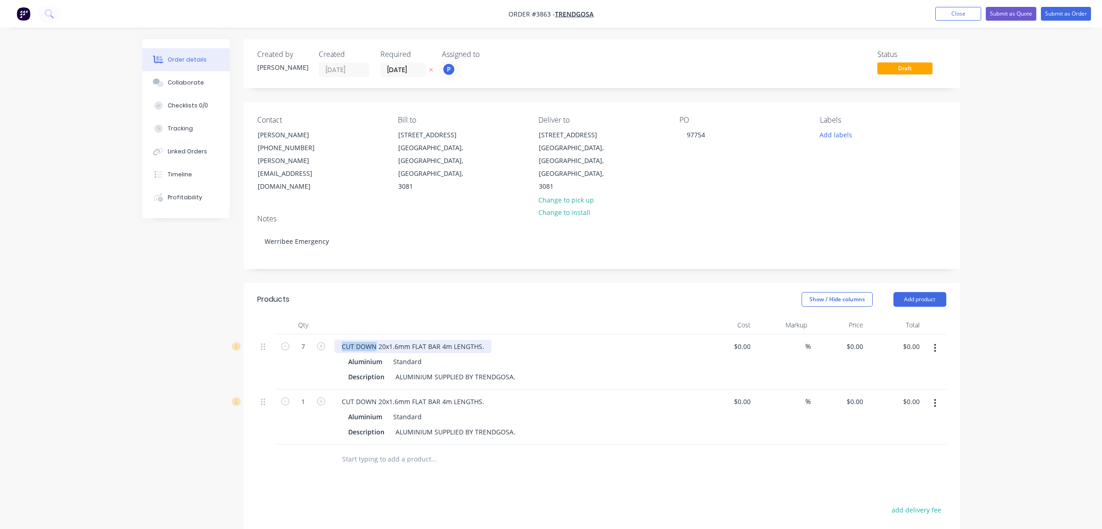
drag, startPoint x: 357, startPoint y: 321, endPoint x: 377, endPoint y: 320, distance: 19.3
click at [377, 340] on div "CUT DOWN 20x1.6mm FLAT BAR 4m LENGTHS." at bounding box center [413, 346] width 157 height 13
click at [583, 355] on div "Aluminium Standard" at bounding box center [514, 361] width 333 height 13
drag, startPoint x: 338, startPoint y: 377, endPoint x: 564, endPoint y: 384, distance: 226.6
click at [564, 390] on div "CUT DOWN 20x1.6mm FLAT BAR 4m LENGTHS. Aluminium Standard Description ALUMINIUM…" at bounding box center [515, 417] width 368 height 55
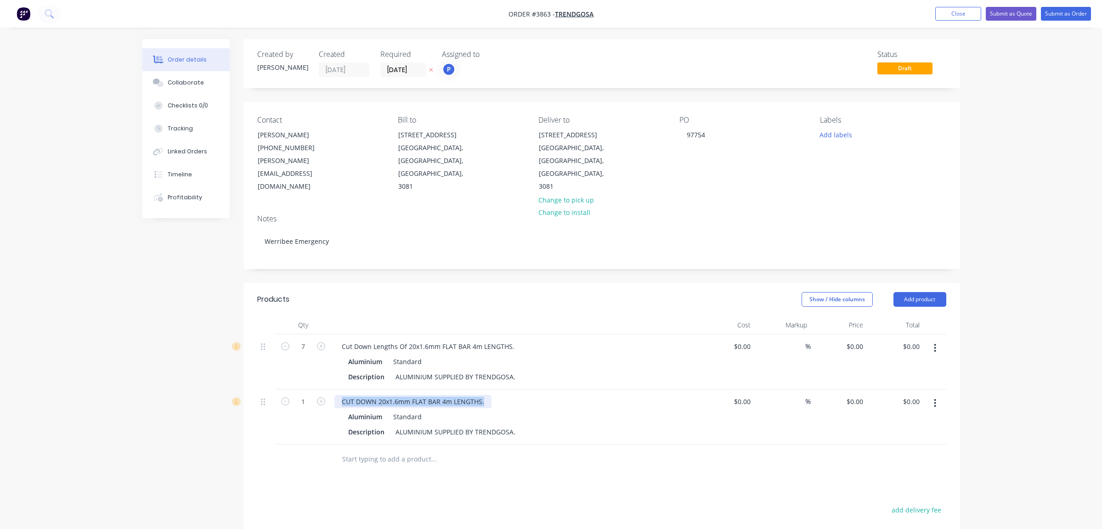
paste div
click at [312, 354] on input "1" at bounding box center [303, 347] width 24 height 14
drag, startPoint x: 403, startPoint y: 387, endPoint x: 399, endPoint y: 380, distance: 8.0
click at [403, 410] on div "Standard" at bounding box center [406, 416] width 32 height 13
click at [395, 395] on div "Cut Down Lengths Of" at bounding box center [375, 401] width 80 height 13
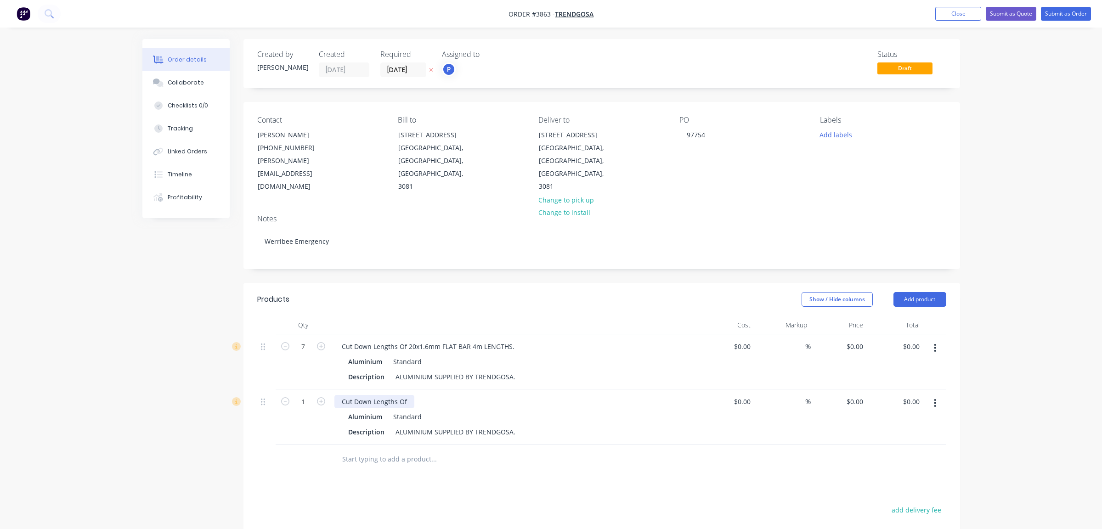
click at [407, 395] on div "Cut Down Lengths Of" at bounding box center [375, 401] width 80 height 13
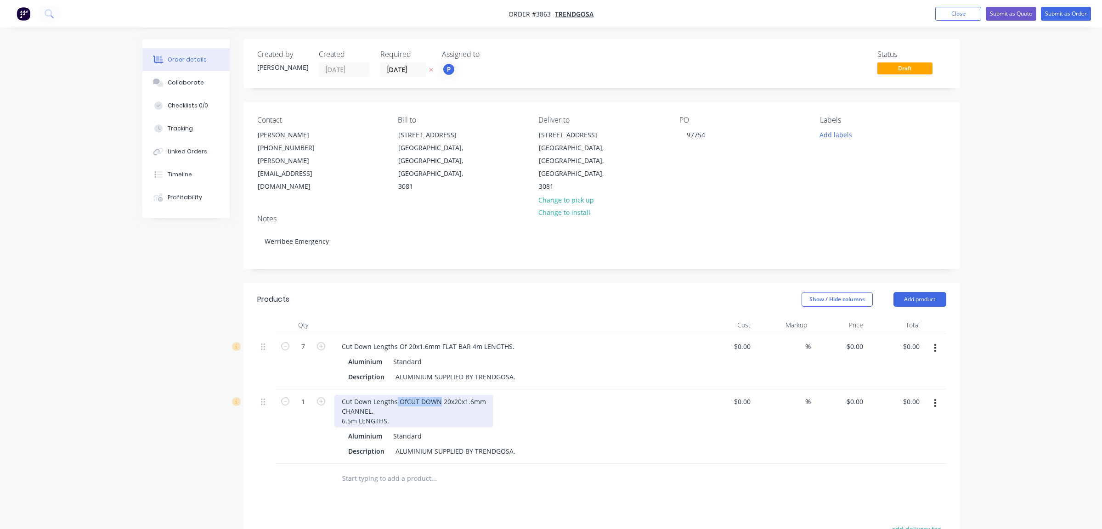
drag, startPoint x: 440, startPoint y: 375, endPoint x: 396, endPoint y: 370, distance: 44.9
click at [396, 395] on div "Cut Down Lengths OfCUT DOWN 20x20x1.6mm CHANNEL. 6.5m LENGTHS." at bounding box center [414, 411] width 159 height 33
click at [582, 395] on div "Cut Down Lengths of 20x20x1.6mm CHANNEL. 6.5m LENGTHS." at bounding box center [515, 411] width 360 height 33
click at [337, 395] on div "Cut Down Lengths of 20x20x1.6mm CHANNEL. 6.5m LENGTHS." at bounding box center [396, 411] width 123 height 33
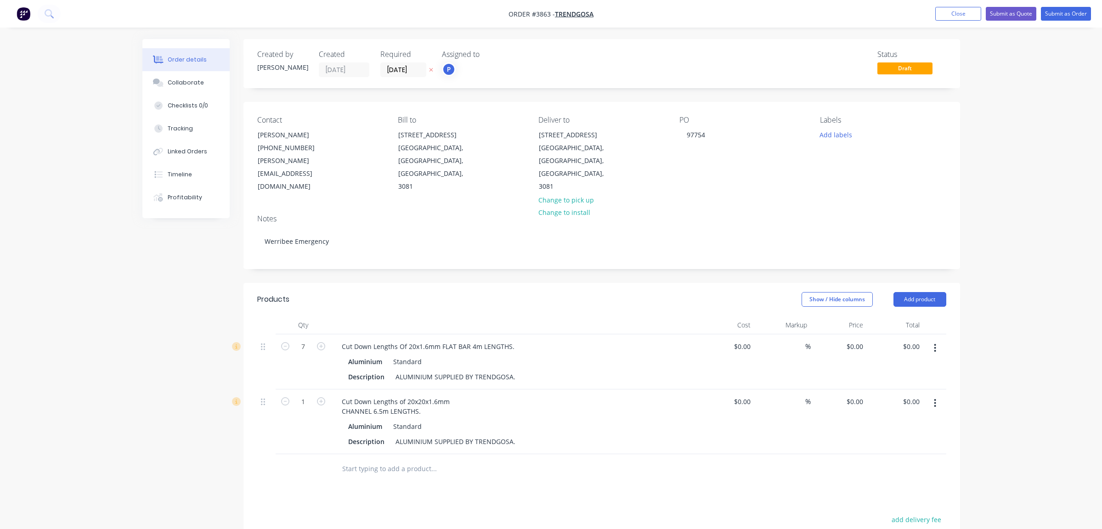
click at [560, 395] on div "Cut Down Lengths of 20x20x1.6mm CHANNEL 6.5m LENGTHS." at bounding box center [515, 406] width 360 height 23
click at [338, 395] on div "Cut Down Lengths of 20x20x1.6mm CHANNEL 6.5m LENGTHS." at bounding box center [396, 406] width 123 height 23
click at [597, 447] on div at bounding box center [496, 460] width 331 height 30
click at [568, 449] on div "Products Show / Hide columns Add product Qty Cost Markup Price Total 7 Cut Down…" at bounding box center [602, 489] width 717 height 412
click at [321, 396] on button "button" at bounding box center [321, 401] width 12 height 10
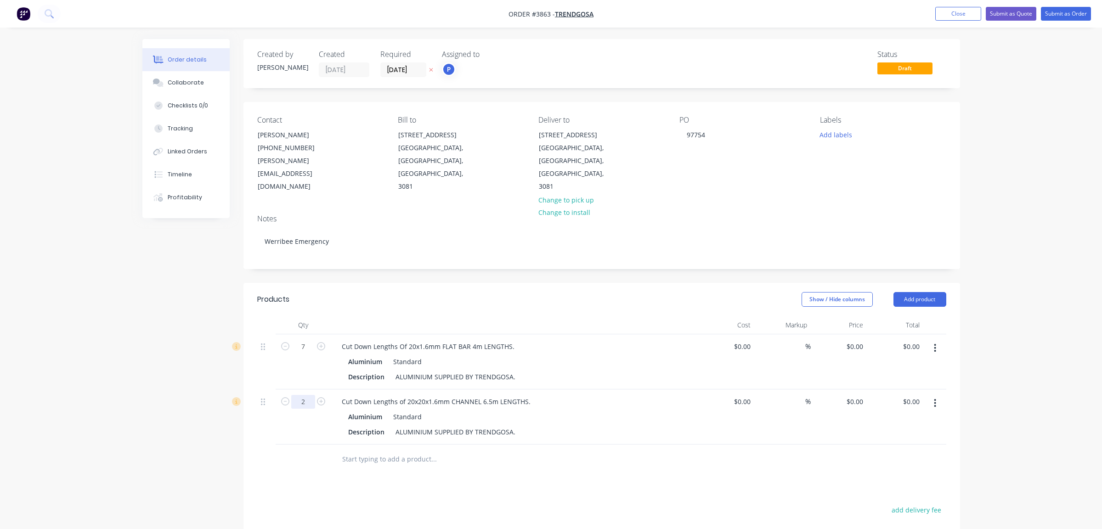
click at [307, 354] on input "2" at bounding box center [303, 347] width 24 height 14
type input "10"
click at [930, 395] on button "button" at bounding box center [935, 403] width 22 height 17
click at [903, 439] on div "Duplicate" at bounding box center [902, 445] width 71 height 13
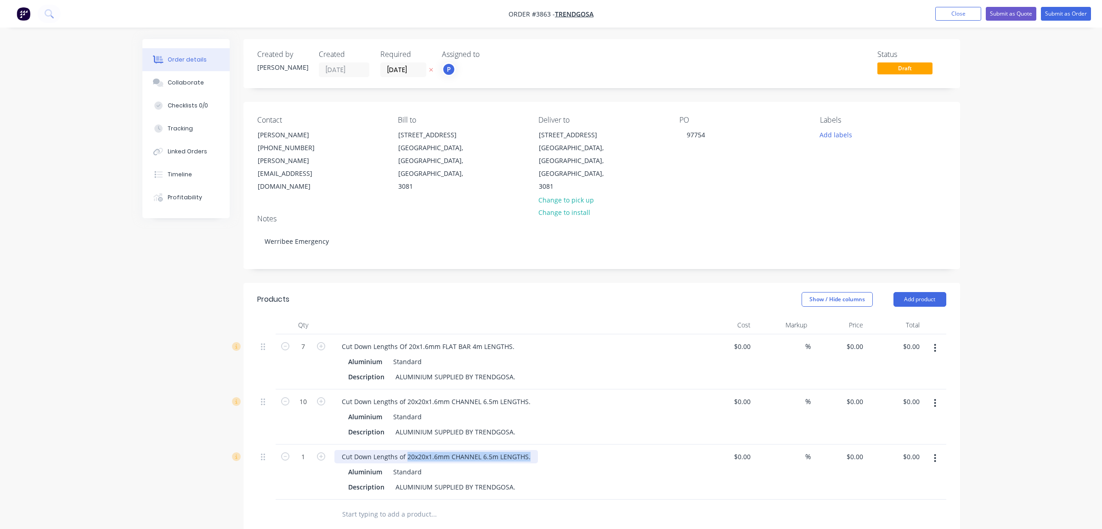
drag, startPoint x: 405, startPoint y: 433, endPoint x: 618, endPoint y: 430, distance: 213.2
click at [618, 450] on div "Cut Down Lengths of 20x20x1.6mm CHANNEL 6.5m LENGTHS." at bounding box center [515, 456] width 360 height 13
paste div
click at [343, 450] on div "Cut Down Lengths of 20x20x1.6mm ANGLE. 6.5m LENGTHS." at bounding box center [396, 466] width 123 height 33
click at [621, 505] on div at bounding box center [496, 514] width 323 height 18
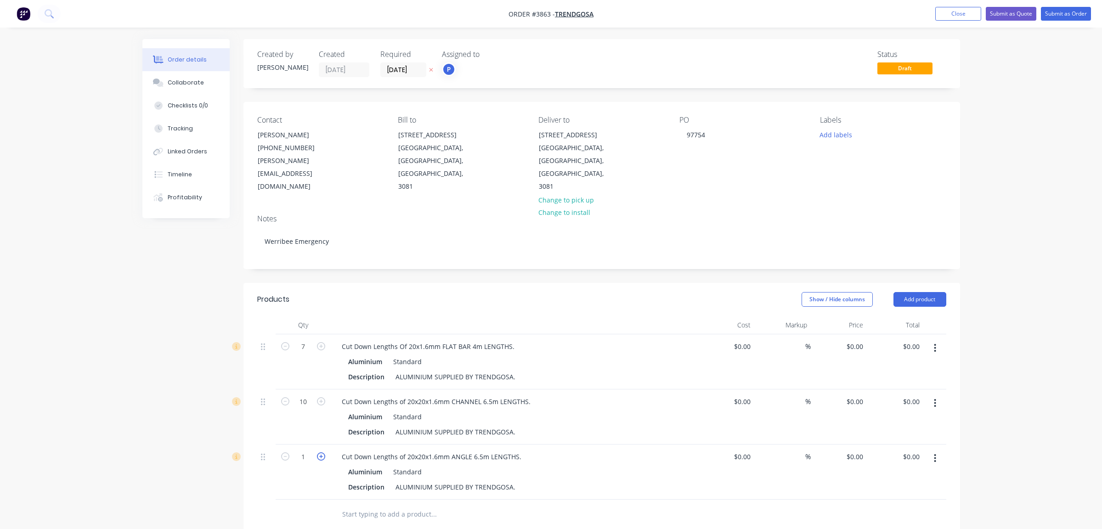
click at [322, 453] on icon "button" at bounding box center [321, 457] width 8 height 8
click at [284, 449] on form "5" at bounding box center [303, 456] width 48 height 14
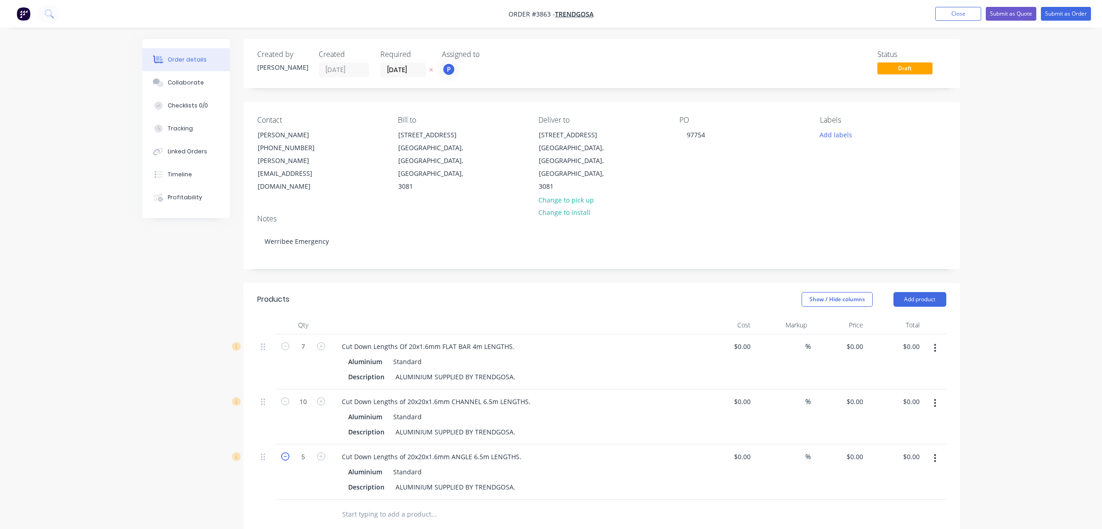
click at [287, 453] on icon "button" at bounding box center [285, 457] width 8 height 8
type input "4"
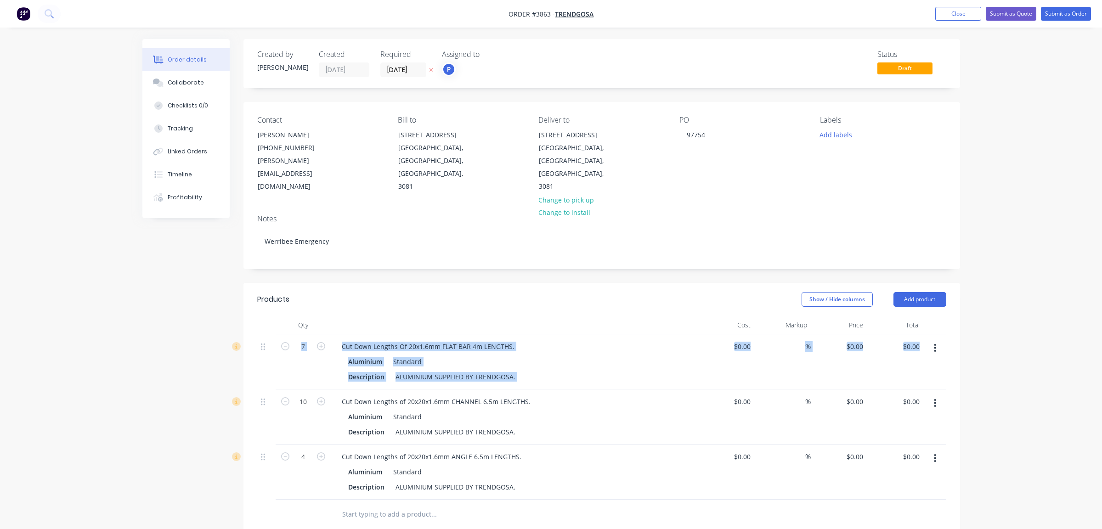
drag, startPoint x: 260, startPoint y: 376, endPoint x: 268, endPoint y: 316, distance: 61.2
click at [268, 335] on div "7 Cut Down Lengths Of 20x1.6mm FLAT BAR 4m LENGTHS. Aluminium Standard Descript…" at bounding box center [601, 417] width 689 height 165
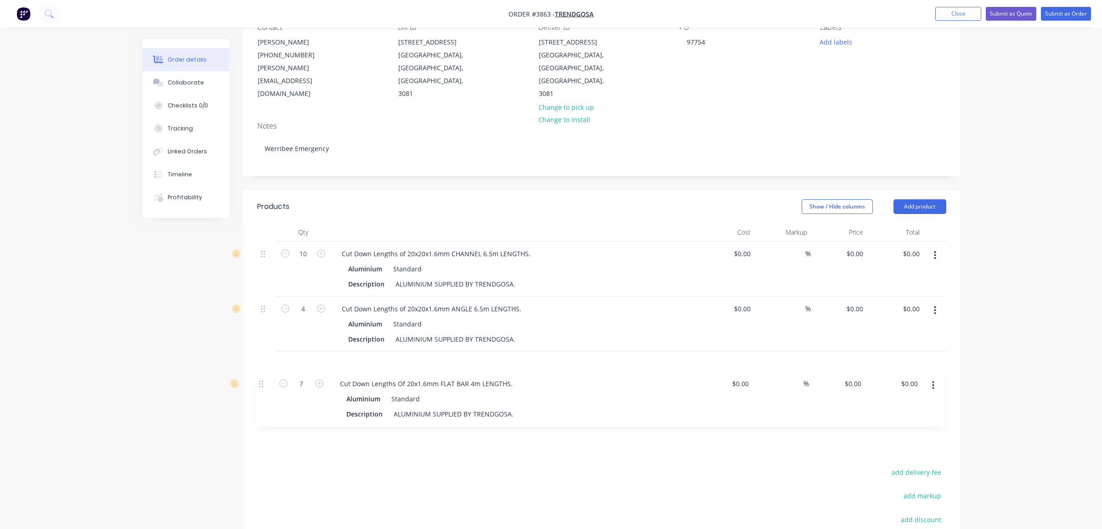
scroll to position [97, 0]
drag, startPoint x: 265, startPoint y: 323, endPoint x: 263, endPoint y: 349, distance: 26.2
click at [263, 349] on div "7 Cut Down Lengths Of 20x1.6mm FLAT BAR 4m LENGTHS. Aluminium Standard Descript…" at bounding box center [601, 320] width 689 height 165
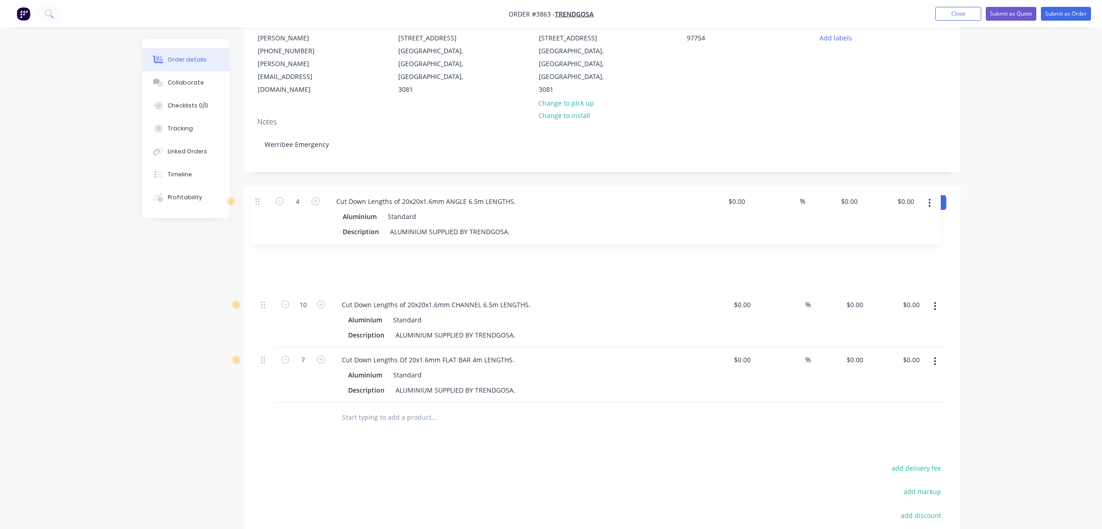
drag, startPoint x: 263, startPoint y: 279, endPoint x: 258, endPoint y: 203, distance: 76.4
click at [257, 219] on div "Qty Cost Markup Price Total 10 Cut Down Lengths of 20x20x1.6mm CHANNEL 6.5m LEN…" at bounding box center [601, 311] width 689 height 184
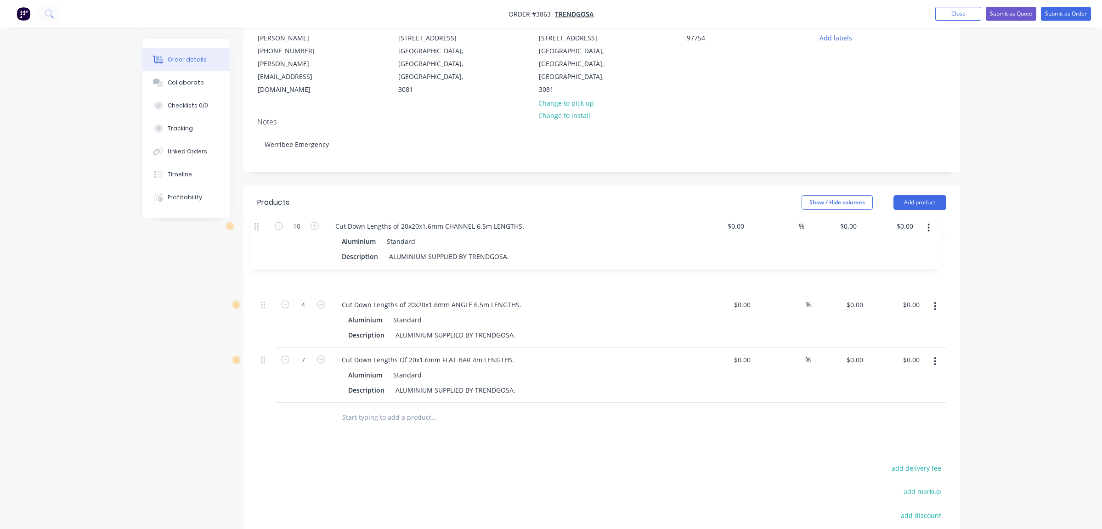
drag, startPoint x: 264, startPoint y: 276, endPoint x: 258, endPoint y: 226, distance: 50.4
click at [258, 238] on div "4 Cut Down Lengths of 20x20x1.6mm ANGLE 6.5m LENGTHS. Aluminium Standard Descri…" at bounding box center [601, 320] width 689 height 165
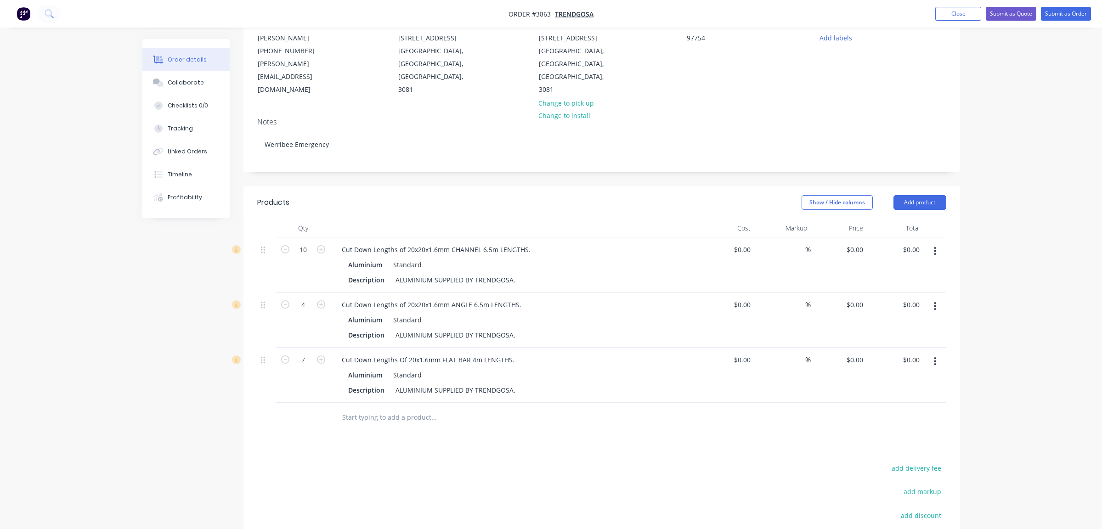
click at [109, 276] on div "Order details Collaborate Checklists 0/0 Tracking Linked Orders Timeline Profit…" at bounding box center [551, 285] width 1102 height 764
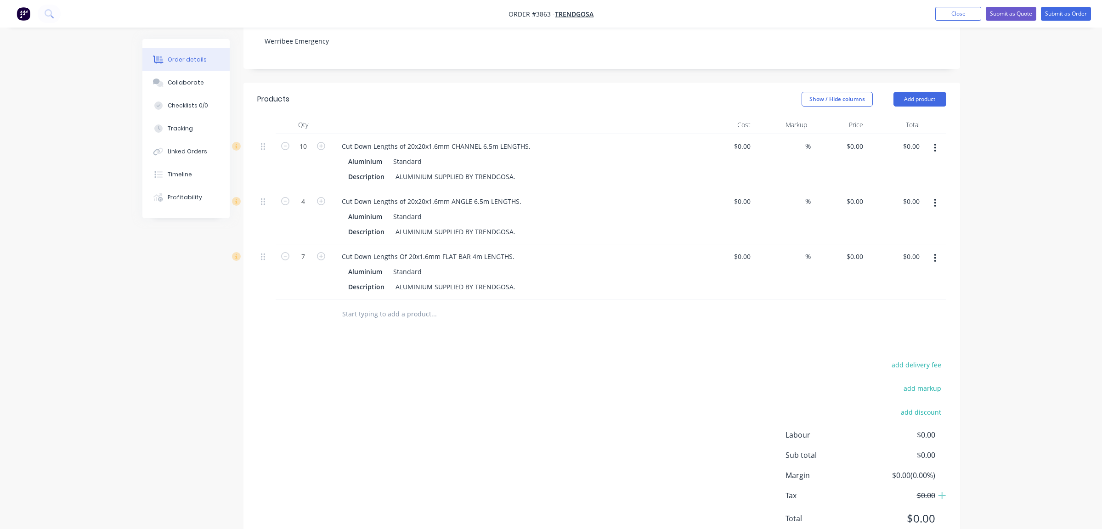
scroll to position [209, 0]
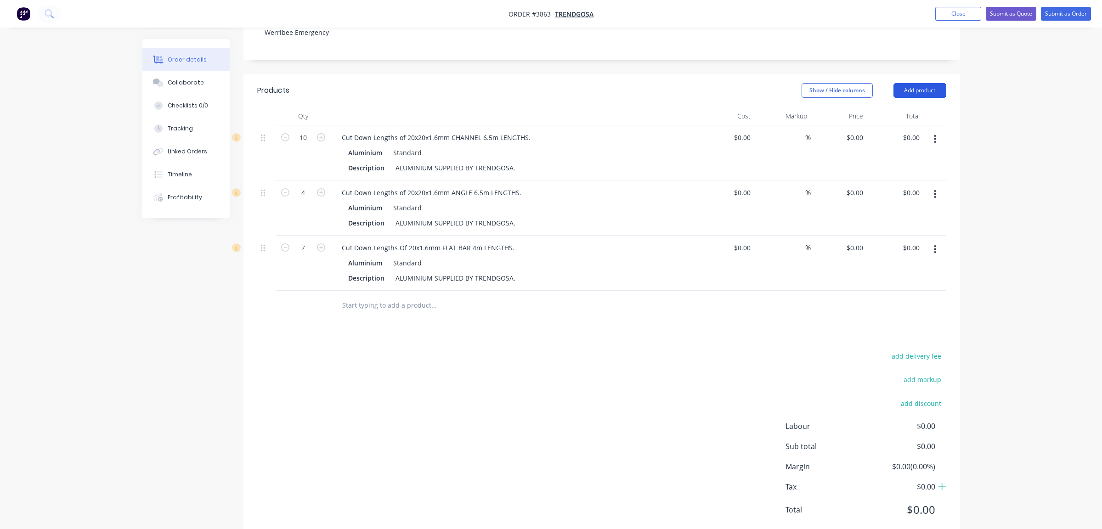
click at [925, 83] on button "Add product" at bounding box center [920, 90] width 53 height 15
click at [912, 107] on div "Product catalogue" at bounding box center [902, 113] width 71 height 13
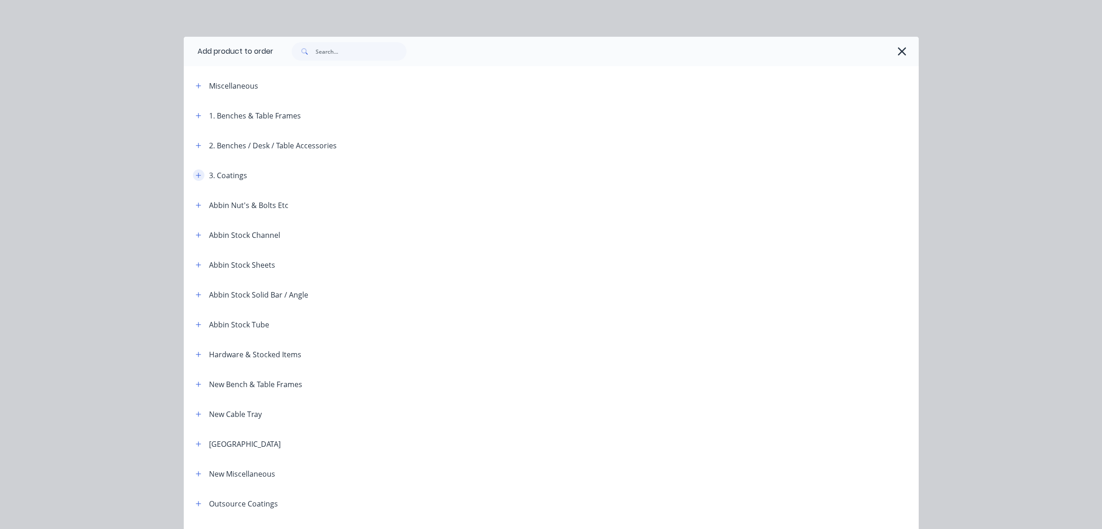
click at [193, 179] on button "button" at bounding box center [198, 175] width 11 height 11
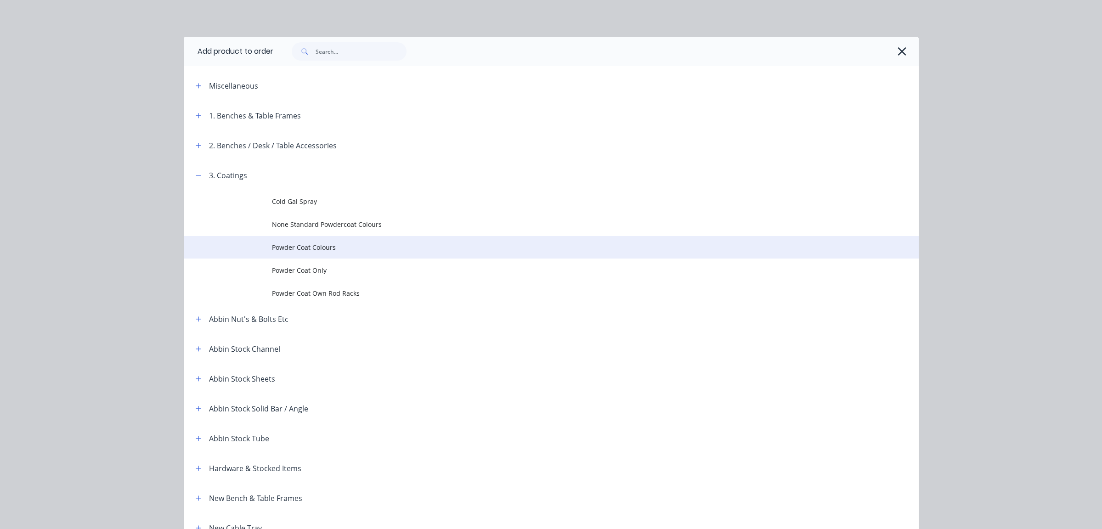
click at [286, 247] on span "Powder Coat Colours" at bounding box center [530, 248] width 517 height 10
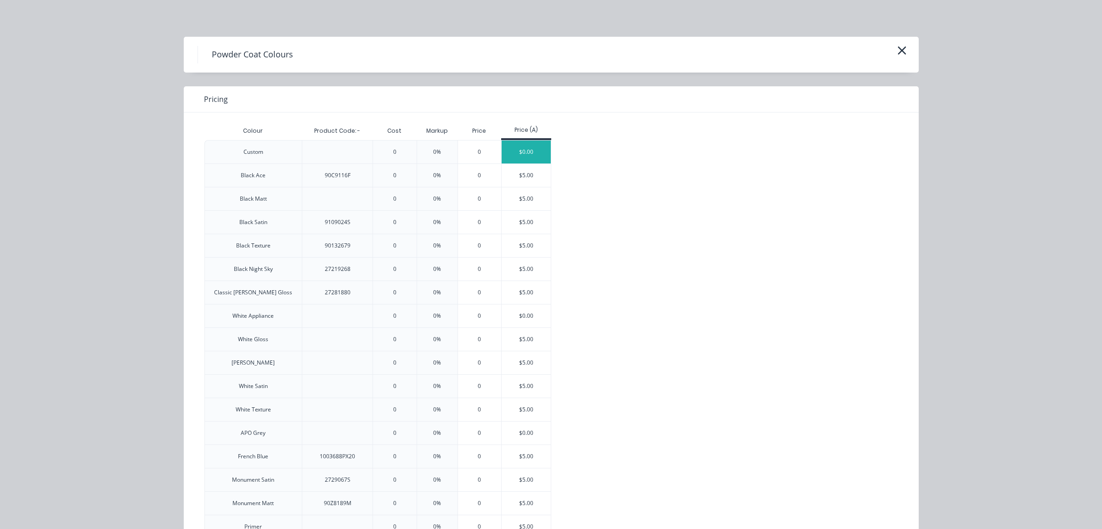
click at [521, 152] on div "$0.00" at bounding box center [526, 152] width 49 height 23
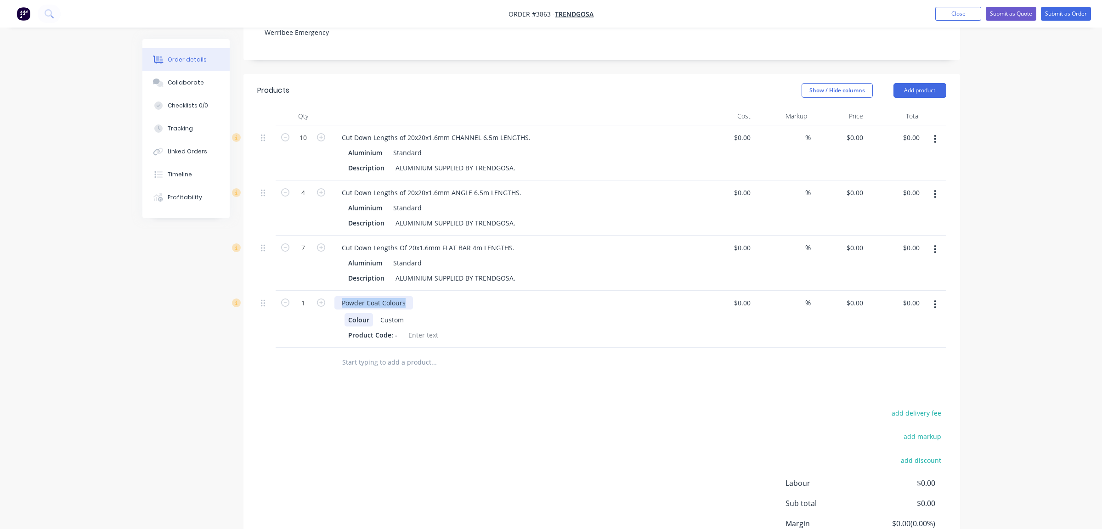
drag, startPoint x: 409, startPoint y: 280, endPoint x: 369, endPoint y: 295, distance: 43.0
click at [334, 291] on div "Powder Coat Colours Colour Custom Product Code: -" at bounding box center [515, 319] width 368 height 57
drag, startPoint x: 403, startPoint y: 295, endPoint x: 323, endPoint y: 295, distance: 79.0
click at [323, 295] on div "1 Powder Coat Colours Colour Custom Product Code: - $0.00 $0.00 % $0.00 $0.00 $…" at bounding box center [601, 319] width 689 height 57
click at [391, 313] on div "Custom" at bounding box center [392, 319] width 31 height 13
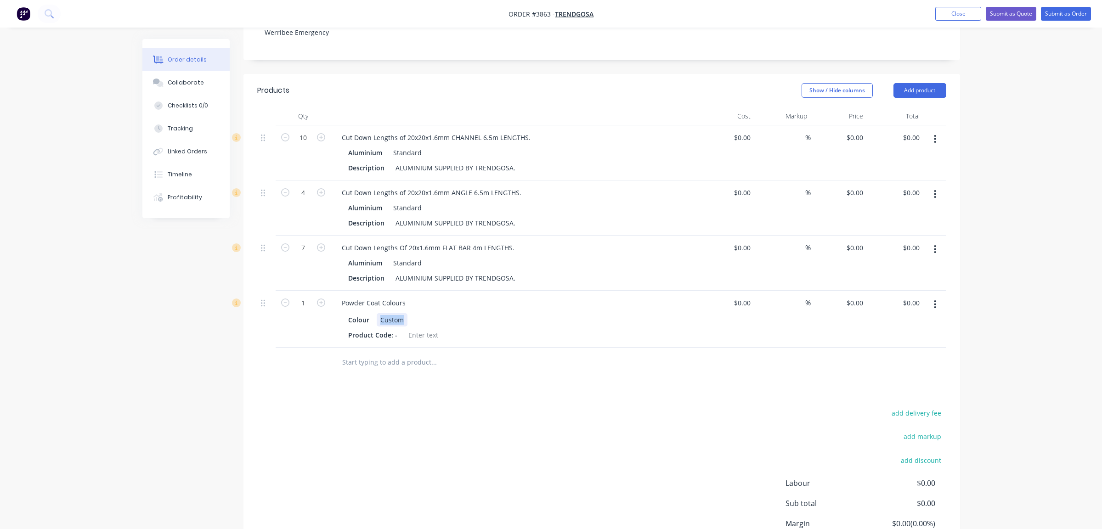
click at [391, 313] on div "Custom" at bounding box center [392, 319] width 31 height 13
paste div
drag, startPoint x: 408, startPoint y: 277, endPoint x: 304, endPoint y: 264, distance: 105.5
click at [304, 264] on div "10 Cut Down Lengths of 20x20x1.6mm CHANNEL 6.5m LENGTHS. Aluminium Standard Des…" at bounding box center [601, 236] width 689 height 222
paste div
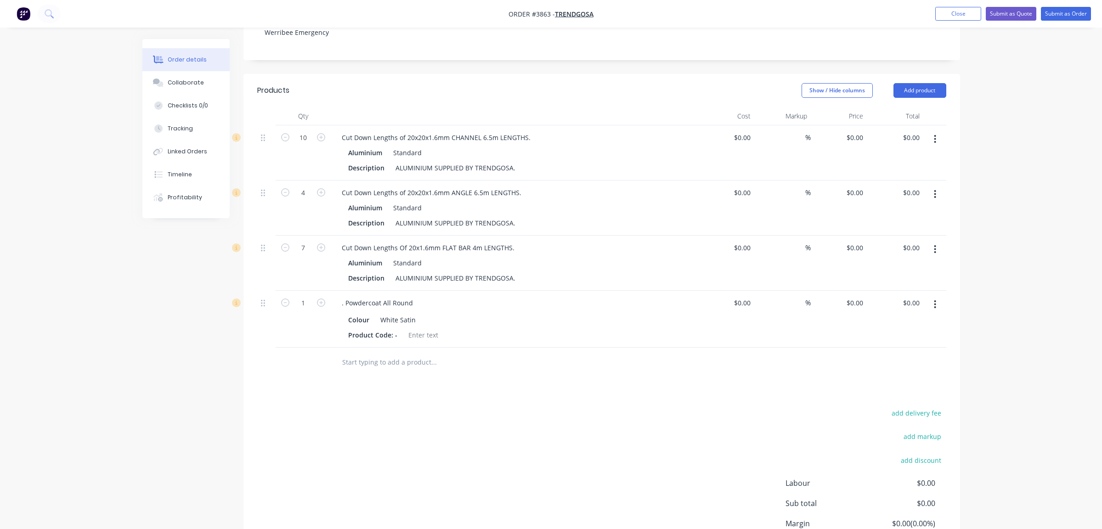
click at [408, 444] on div "add delivery fee add markup add discount Labour $0.00 Sub total $0.00 Margin $0…" at bounding box center [601, 495] width 689 height 177
click at [349, 296] on div ". Powdercoat All Round" at bounding box center [378, 302] width 86 height 13
click at [512, 296] on div "Powdercoat All Round" at bounding box center [515, 302] width 360 height 13
click at [379, 296] on div "Powdercoat All Round" at bounding box center [376, 302] width 82 height 13
click at [334, 291] on div "Powdercoat All Round Colour White Satin Product Code: -" at bounding box center [515, 319] width 368 height 57
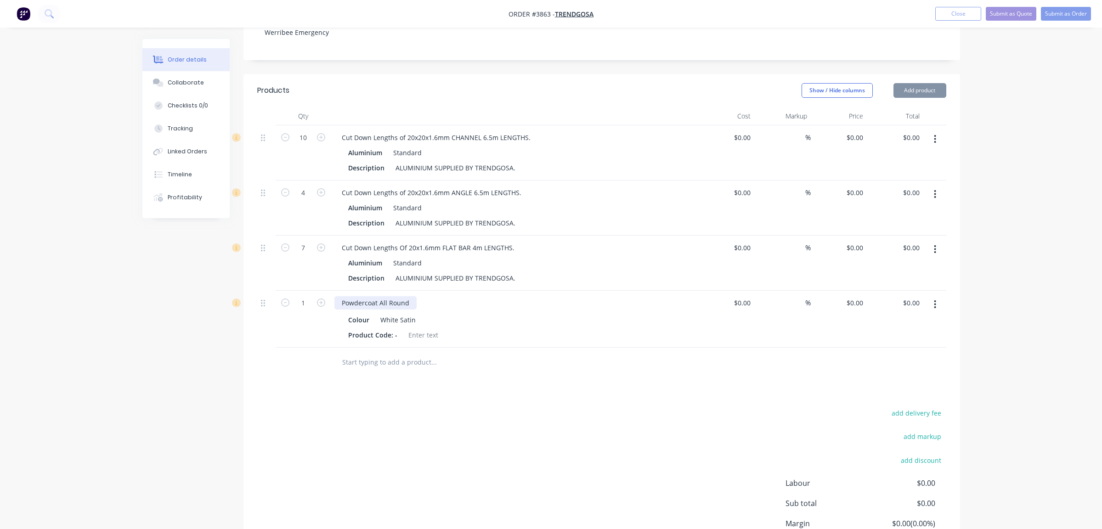
click at [339, 296] on div "Powdercoat All Round" at bounding box center [376, 302] width 82 height 13
click at [344, 296] on div "Powdercoat All Round" at bounding box center [376, 302] width 82 height 13
click at [564, 426] on div "add delivery fee add markup add discount Labour $0.00 Sub total $0.00 Margin $0…" at bounding box center [601, 495] width 689 height 177
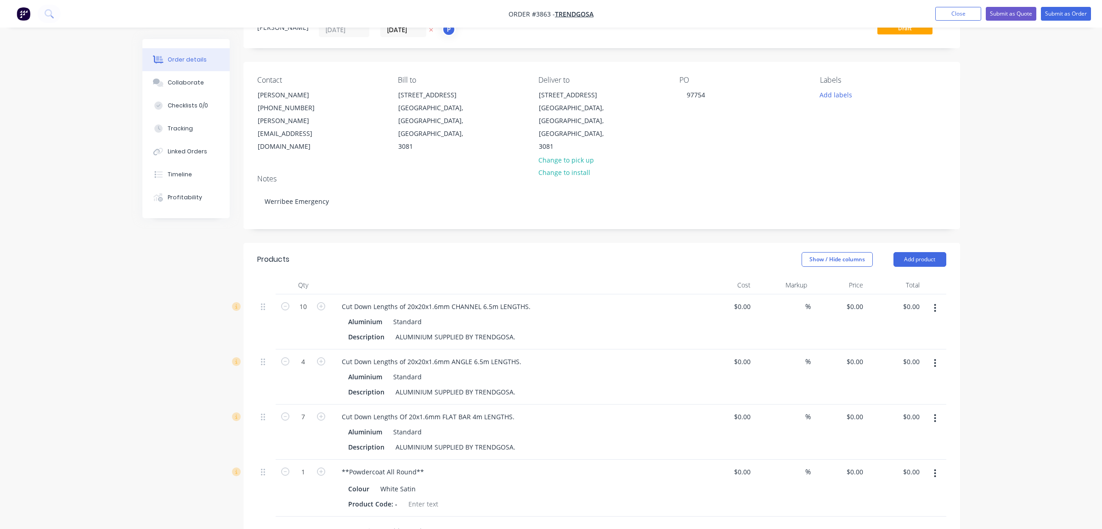
scroll to position [0, 0]
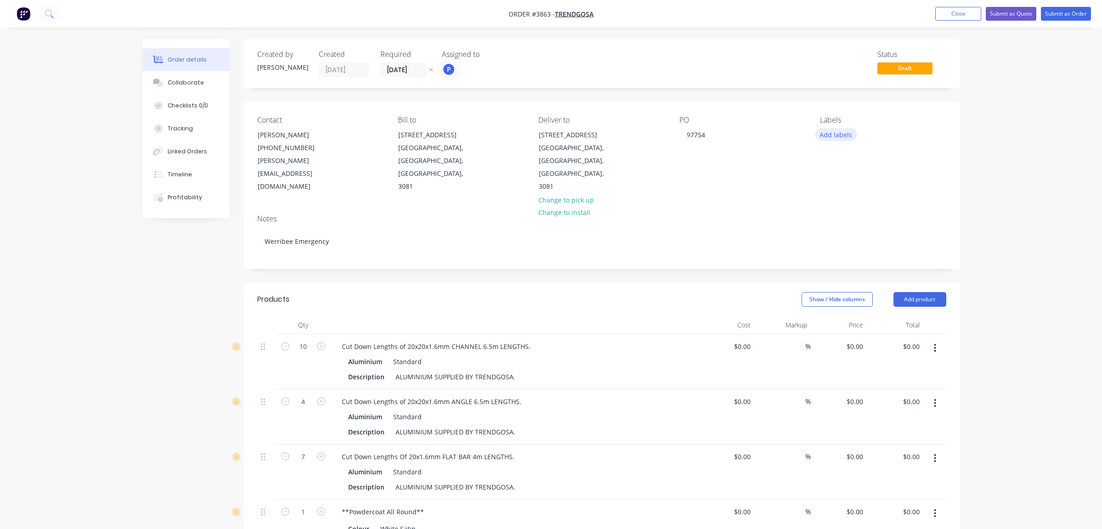
click at [839, 136] on button "Add labels" at bounding box center [836, 134] width 42 height 12
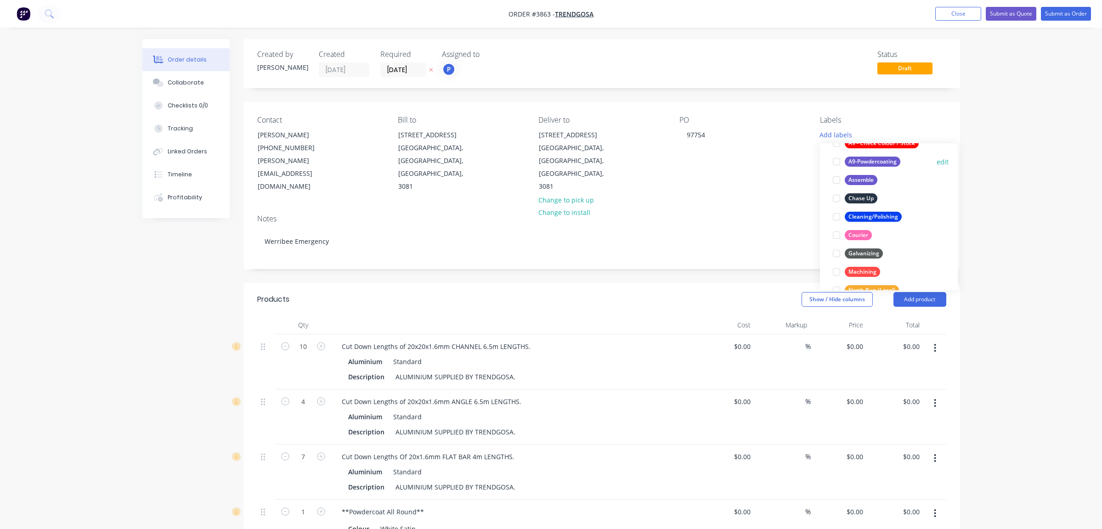
click at [887, 161] on div "A9-Powdercoating" at bounding box center [873, 162] width 56 height 10
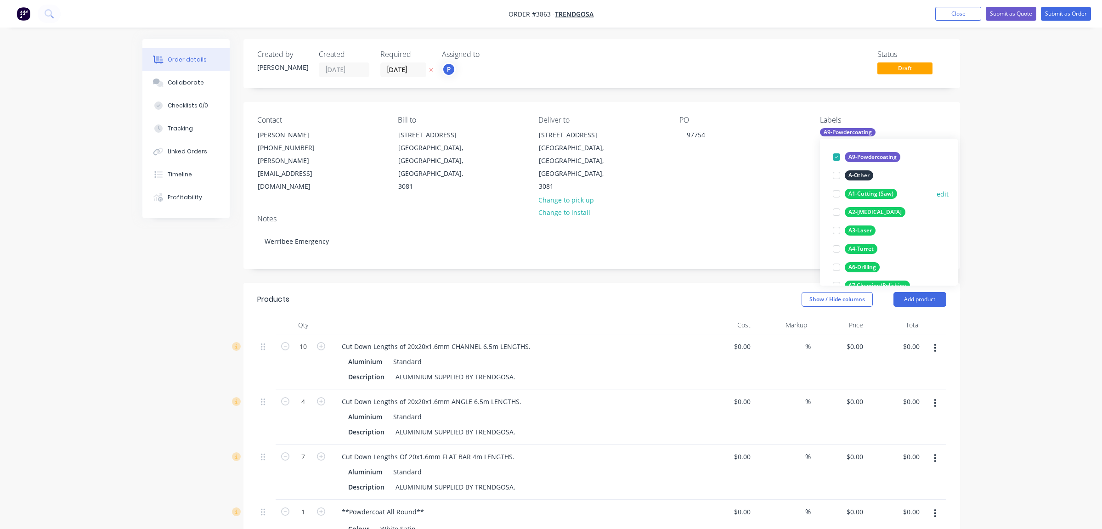
click at [886, 188] on button "A1-Cutting (Saw)" at bounding box center [865, 193] width 72 height 13
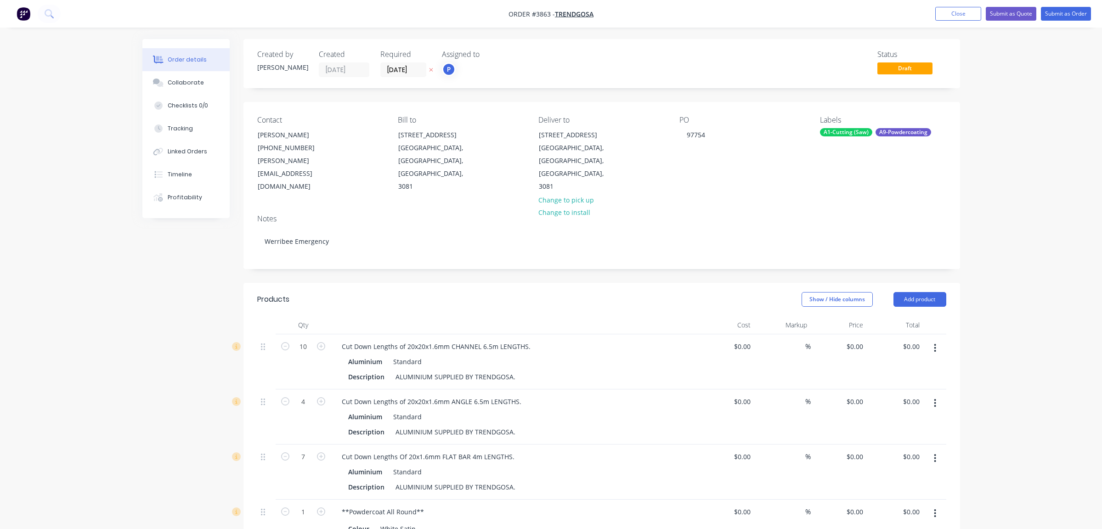
click at [1044, 189] on div "Order details Collaborate Checklists 0/0 Tracking Linked Orders Timeline Profit…" at bounding box center [551, 410] width 1102 height 821
click at [1069, 14] on button "Submit as Order" at bounding box center [1066, 14] width 50 height 14
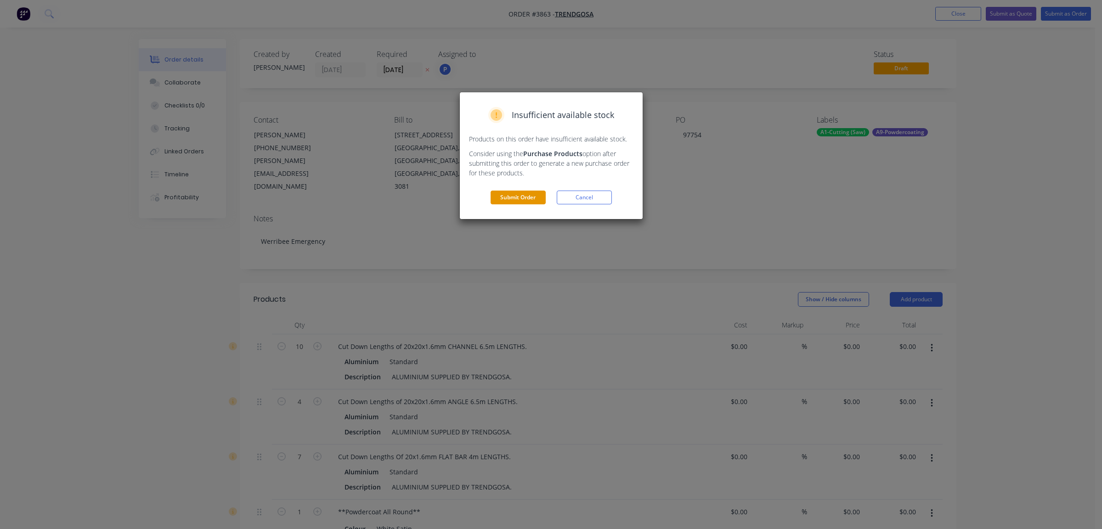
click at [521, 198] on button "Submit Order" at bounding box center [518, 198] width 55 height 14
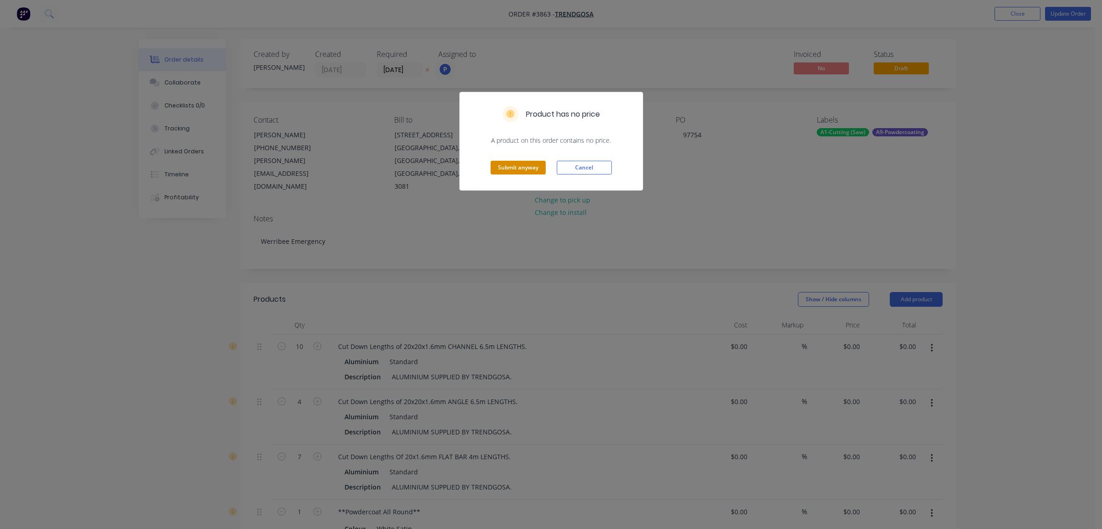
click at [508, 162] on button "Submit anyway" at bounding box center [518, 168] width 55 height 14
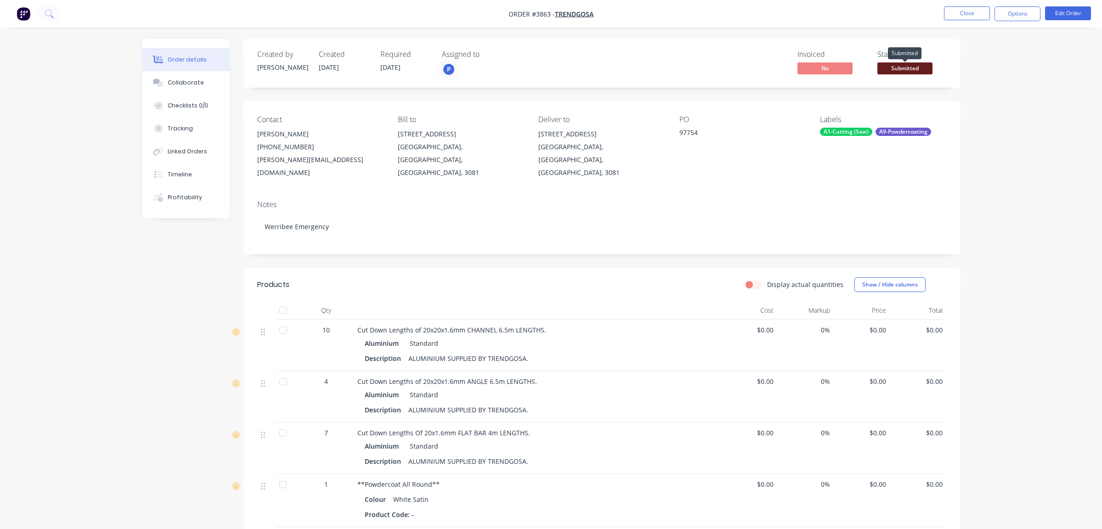
click at [913, 70] on span "Submitted" at bounding box center [905, 67] width 55 height 11
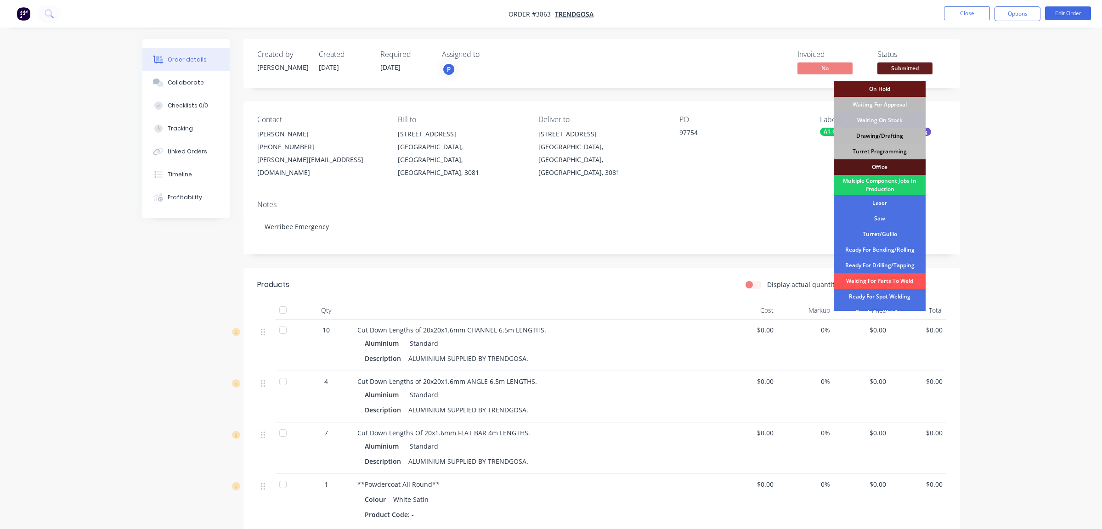
click at [880, 133] on div "Drawing/Drafting" at bounding box center [880, 136] width 92 height 16
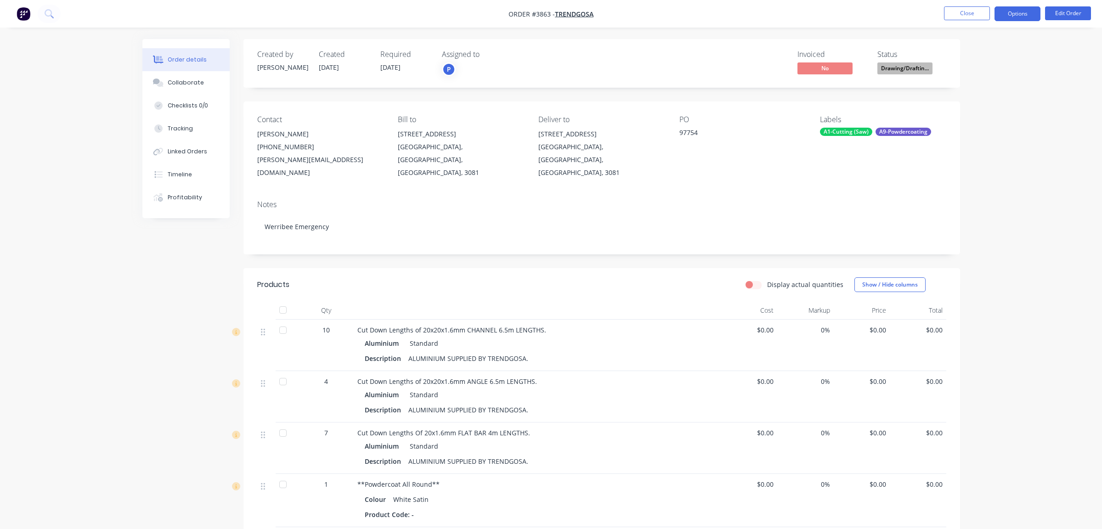
click at [1009, 19] on button "Options" at bounding box center [1018, 13] width 46 height 15
click at [992, 106] on div "Work Order" at bounding box center [990, 110] width 85 height 13
click at [979, 94] on div "Without pricing" at bounding box center [990, 92] width 85 height 13
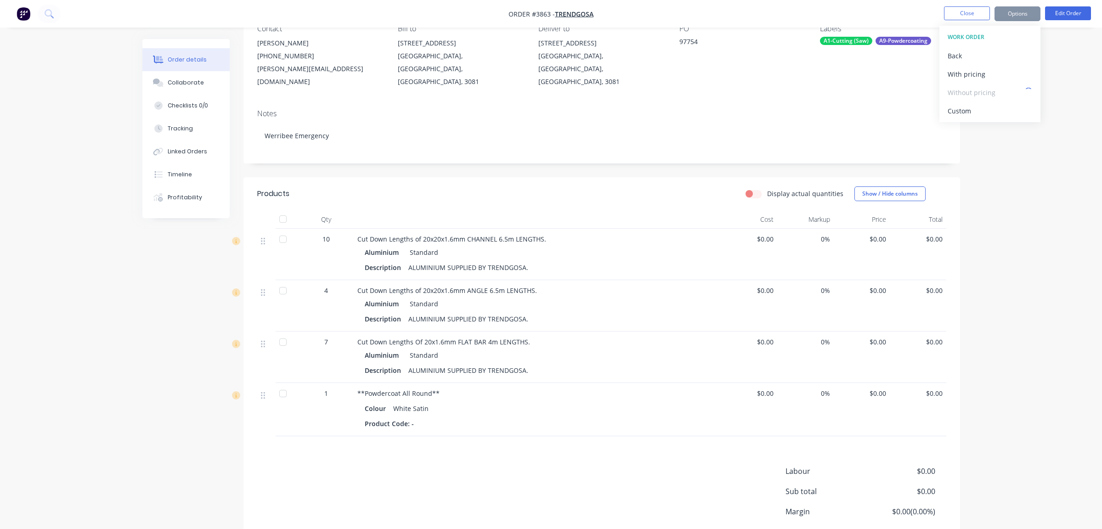
scroll to position [92, 0]
click at [71, 224] on div "Order details Collaborate Checklists 0/0 Tracking Linked Orders Timeline Profit…" at bounding box center [551, 253] width 1102 height 691
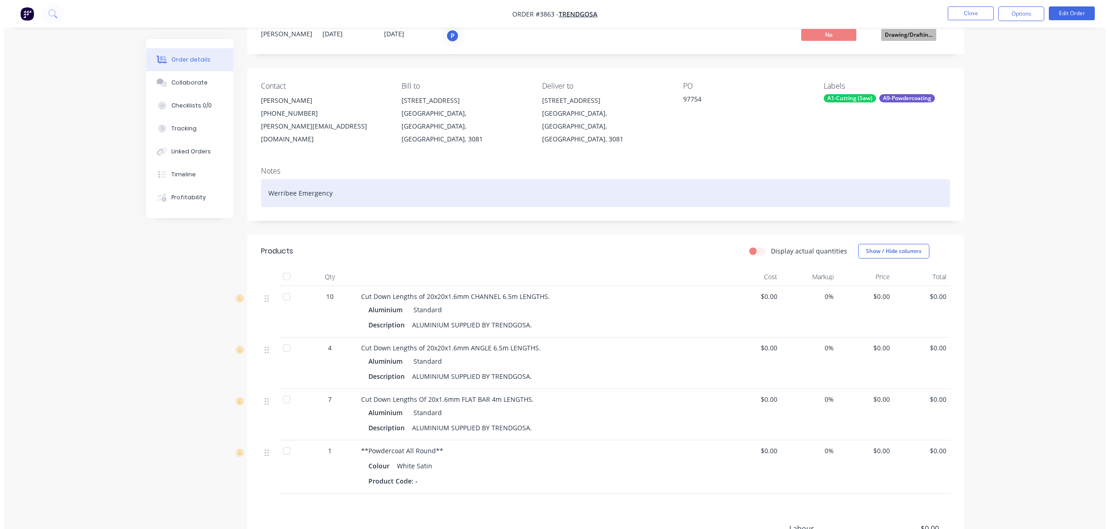
scroll to position [0, 0]
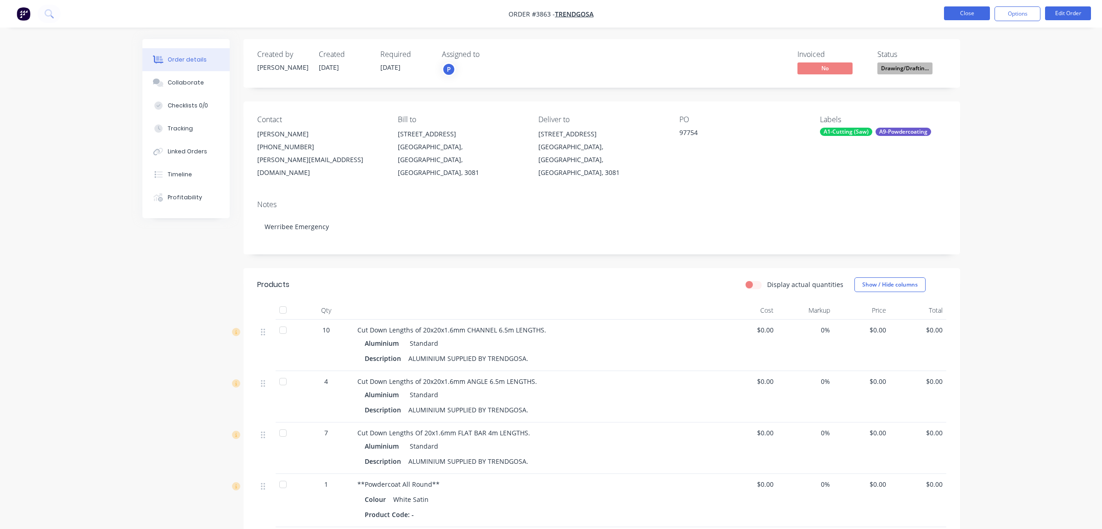
click at [978, 7] on button "Close" at bounding box center [967, 13] width 46 height 14
